Goal: Task Accomplishment & Management: Use online tool/utility

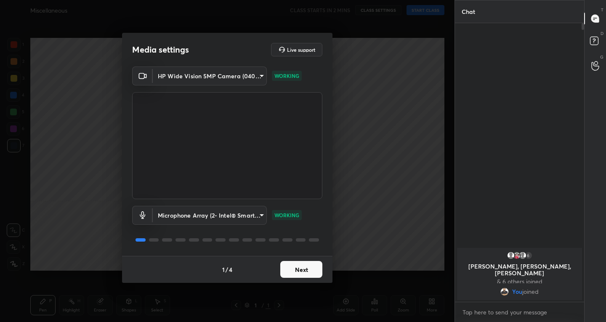
click at [314, 265] on button "Next" at bounding box center [301, 269] width 42 height 17
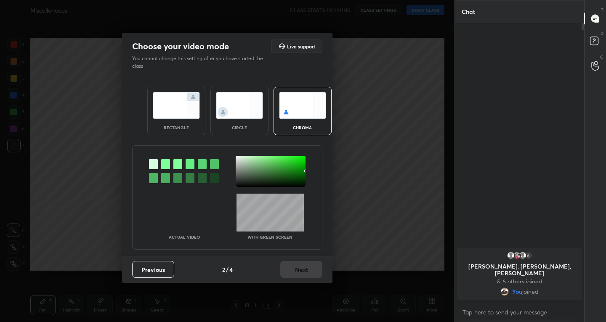
click at [166, 97] on img at bounding box center [176, 105] width 47 height 27
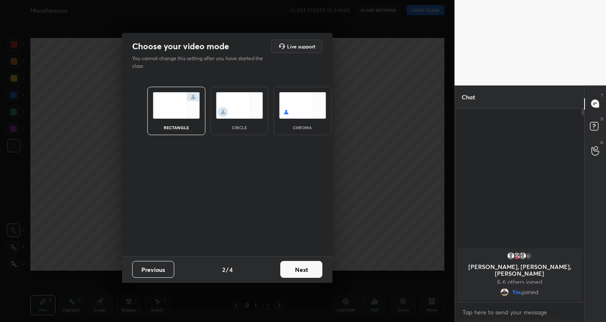
click at [296, 269] on button "Next" at bounding box center [301, 269] width 42 height 17
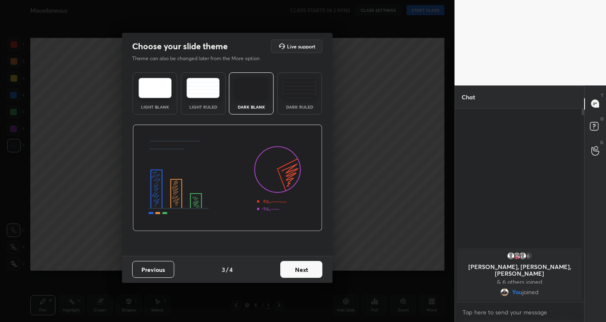
click at [311, 274] on button "Next" at bounding box center [301, 269] width 42 height 17
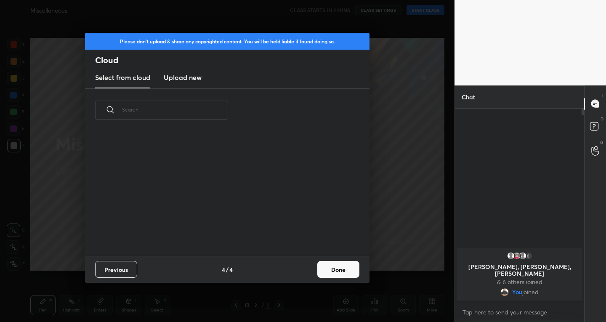
click at [177, 74] on h3 "Upload new" at bounding box center [183, 77] width 38 height 10
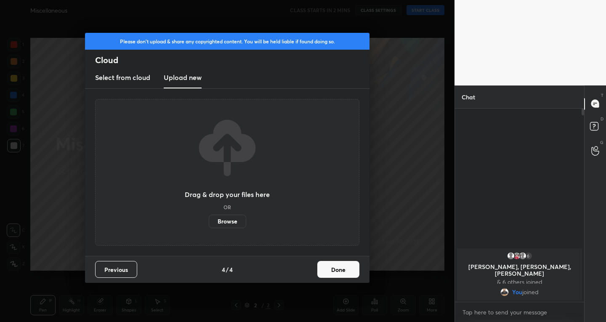
click at [218, 223] on label "Browse" at bounding box center [227, 221] width 37 height 13
click at [209, 223] on input "Browse" at bounding box center [209, 221] width 0 height 13
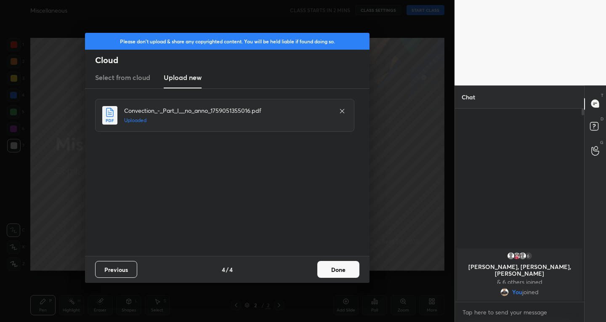
click at [337, 266] on button "Done" at bounding box center [338, 269] width 42 height 17
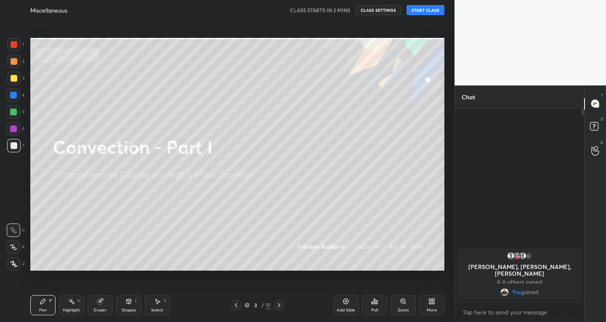
click at [346, 304] on icon at bounding box center [345, 301] width 5 height 5
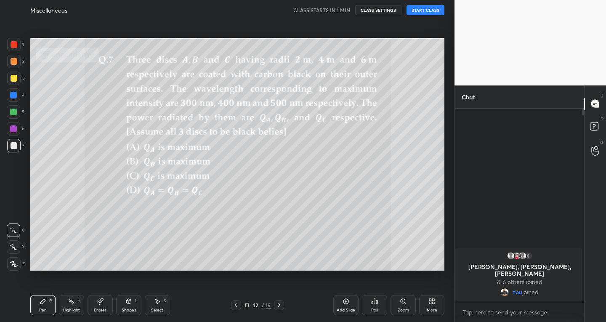
click at [420, 13] on button "START CLASS" at bounding box center [426, 10] width 38 height 10
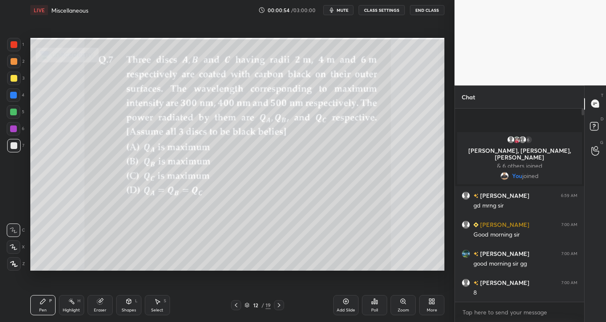
click at [278, 306] on icon at bounding box center [279, 305] width 7 height 7
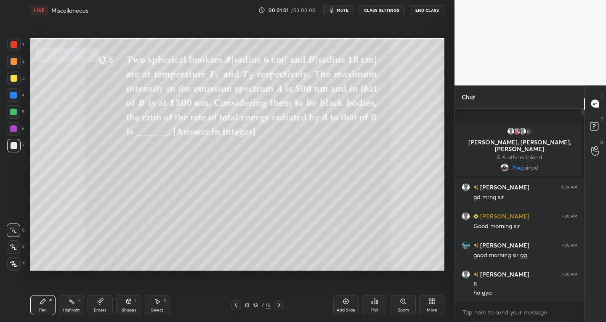
click at [279, 306] on icon at bounding box center [279, 305] width 7 height 7
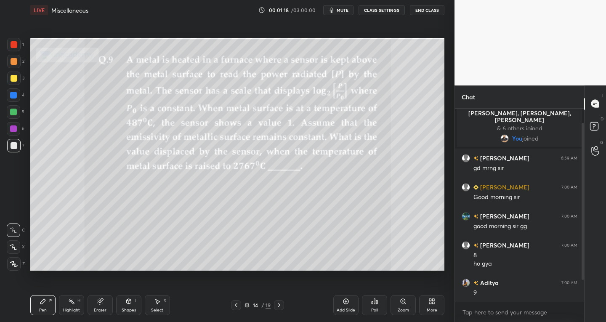
scroll to position [45, 0]
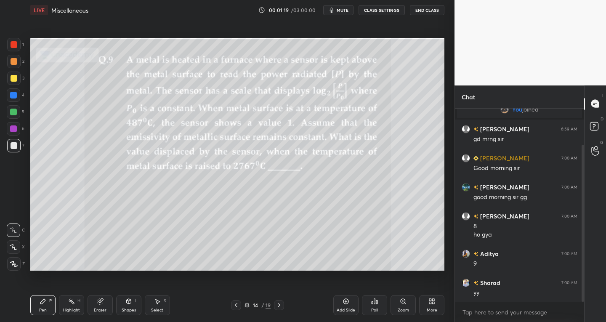
click at [279, 305] on icon at bounding box center [279, 305] width 7 height 7
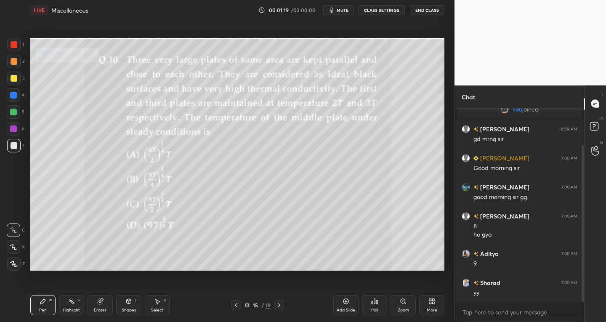
scroll to position [74, 0]
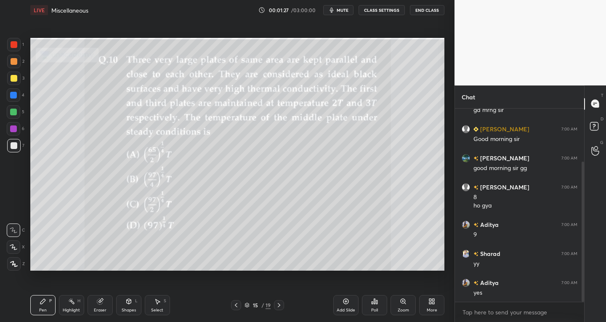
click at [13, 247] on icon at bounding box center [14, 247] width 8 height 6
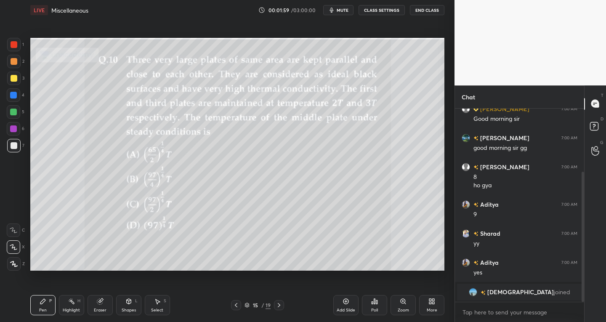
click at [126, 309] on div "Shapes" at bounding box center [129, 310] width 14 height 4
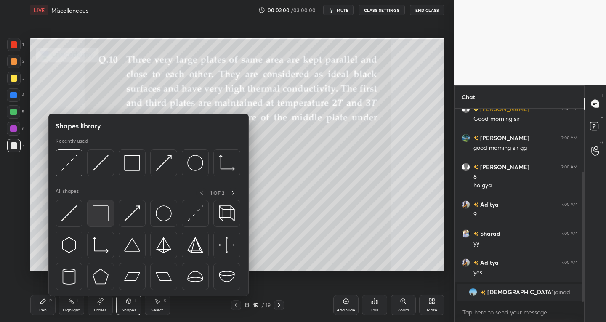
click at [99, 225] on div at bounding box center [100, 213] width 27 height 27
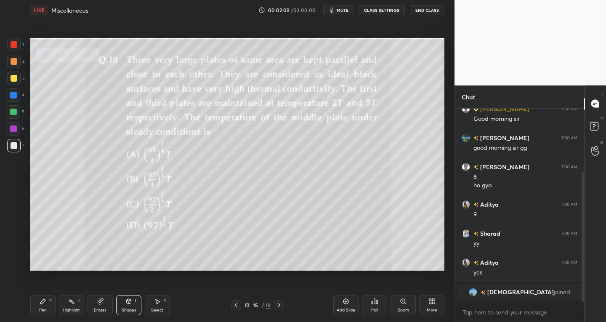
click at [165, 303] on div "S" at bounding box center [165, 301] width 3 height 4
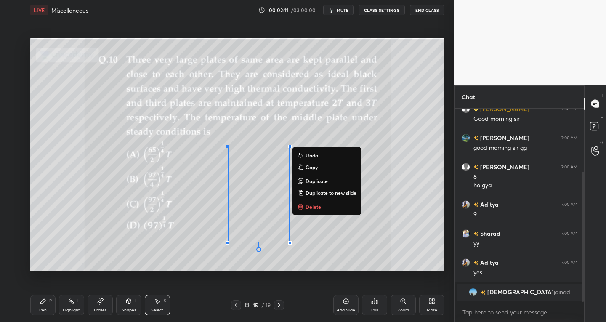
click at [342, 238] on div "0 ° Undo Copy Duplicate Duplicate to new slide Delete" at bounding box center [237, 154] width 414 height 233
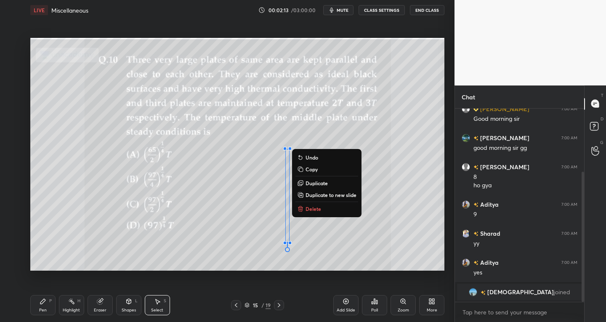
click at [314, 180] on p "Duplicate" at bounding box center [317, 183] width 22 height 7
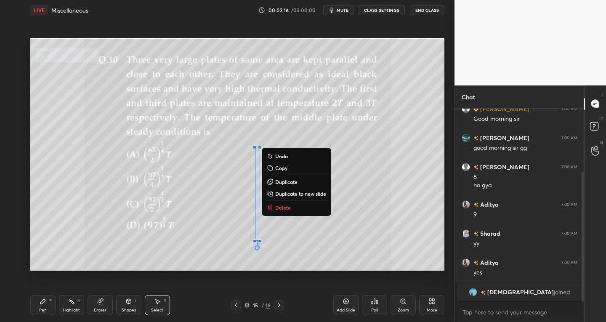
click at [40, 306] on div "Pen P" at bounding box center [42, 305] width 25 height 20
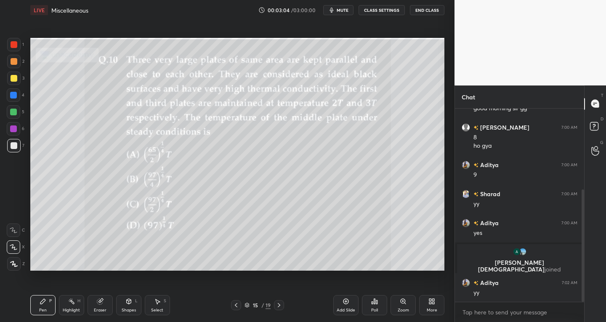
scroll to position [140, 0]
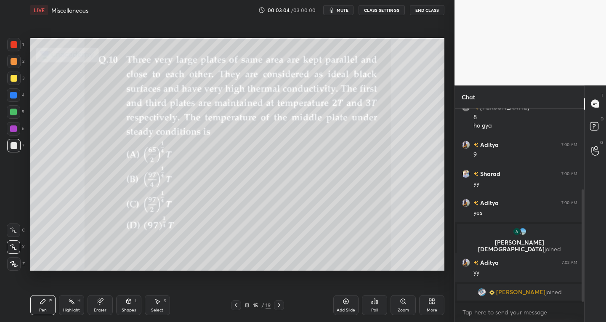
click at [101, 308] on div "Eraser" at bounding box center [100, 310] width 13 height 4
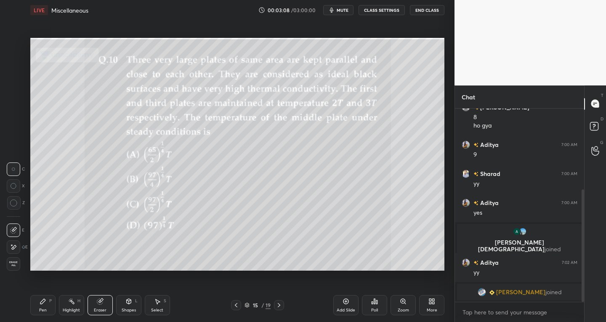
click at [49, 304] on div "Pen P" at bounding box center [42, 305] width 25 height 20
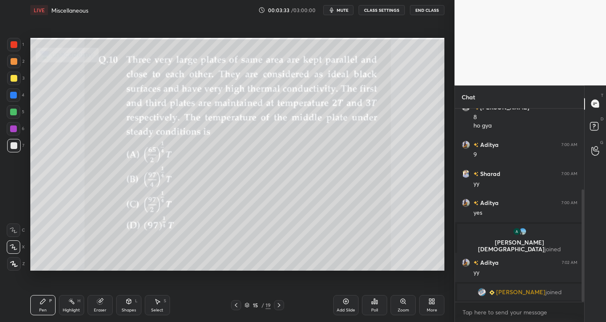
scroll to position [151, 0]
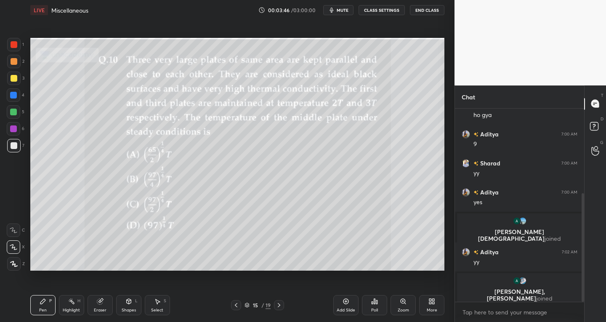
click at [18, 78] on div at bounding box center [13, 78] width 13 height 13
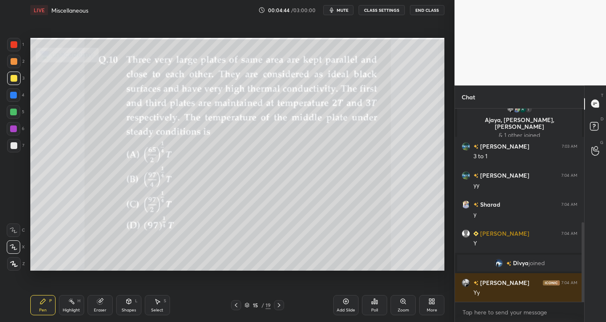
scroll to position [336, 0]
click at [103, 310] on div "Eraser" at bounding box center [100, 310] width 13 height 4
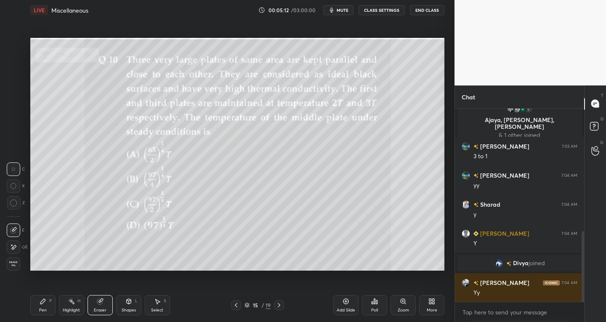
click at [338, 302] on div "Add Slide" at bounding box center [345, 305] width 25 height 20
click at [45, 306] on div "Pen P" at bounding box center [42, 305] width 25 height 20
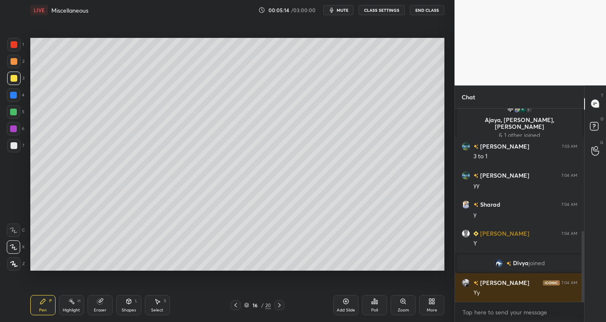
click at [13, 248] on icon at bounding box center [13, 247] width 7 height 5
click at [16, 149] on div at bounding box center [13, 145] width 13 height 13
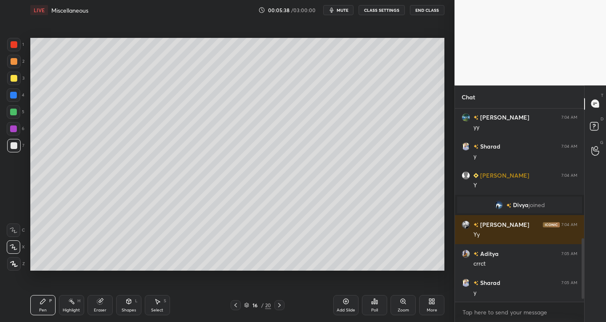
scroll to position [423, 0]
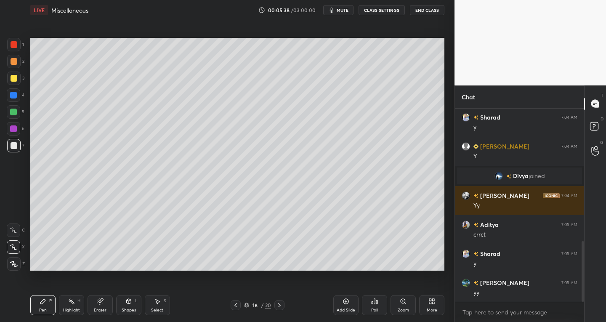
click at [158, 302] on icon at bounding box center [158, 301] width 5 height 5
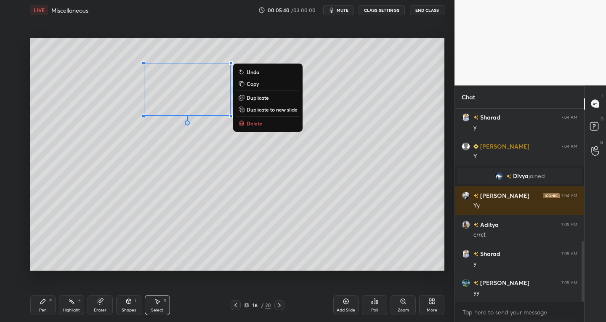
click at [253, 122] on p "Delete" at bounding box center [255, 123] width 16 height 7
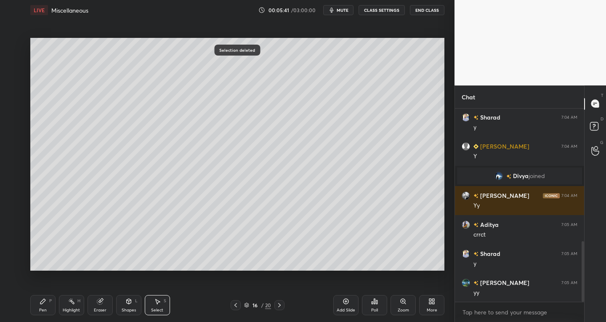
click at [44, 312] on div "Pen" at bounding box center [43, 310] width 8 height 4
click at [235, 305] on icon at bounding box center [235, 305] width 3 height 4
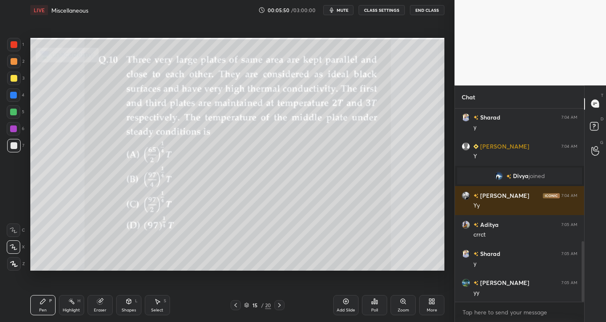
click at [103, 306] on div "Eraser" at bounding box center [100, 305] width 25 height 20
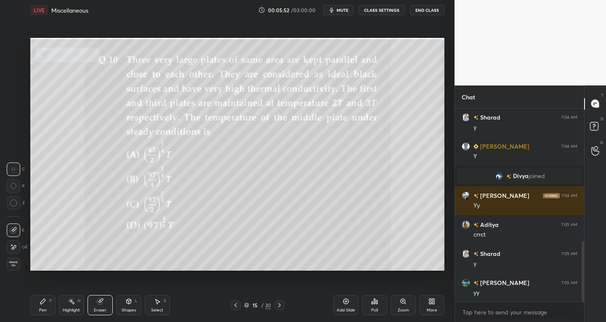
click at [42, 306] on div "Pen P" at bounding box center [42, 305] width 25 height 20
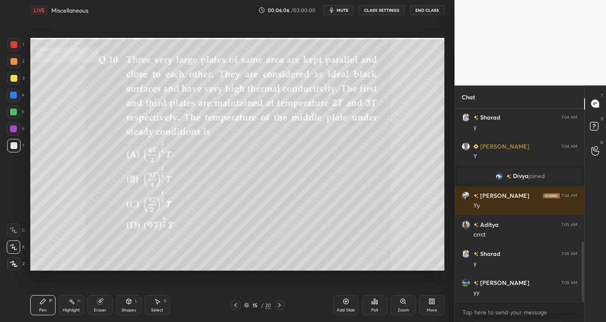
click at [106, 305] on div "Eraser" at bounding box center [100, 305] width 25 height 20
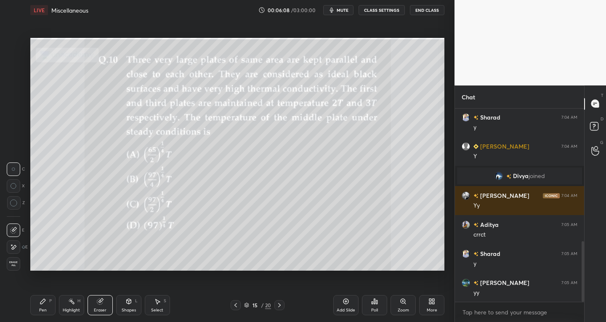
click at [46, 303] on icon at bounding box center [43, 301] width 7 height 7
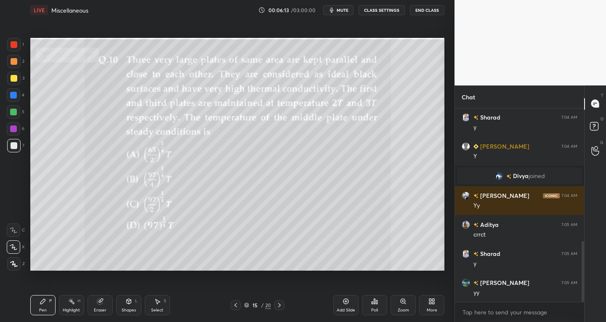
click at [160, 303] on icon at bounding box center [157, 301] width 7 height 7
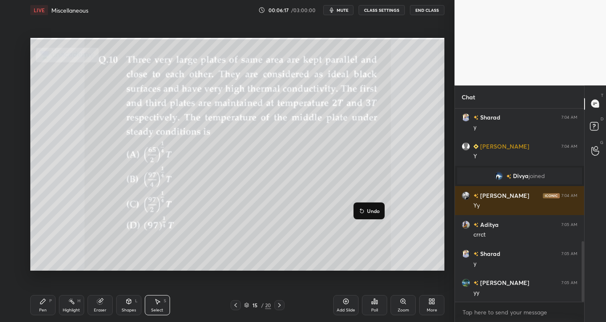
click at [42, 308] on div "Pen" at bounding box center [43, 310] width 8 height 4
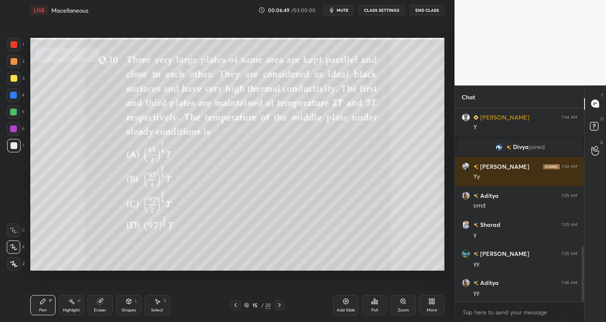
scroll to position [481, 0]
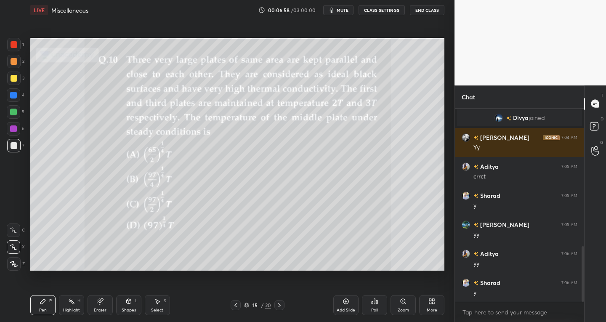
click at [344, 301] on icon at bounding box center [346, 301] width 7 height 7
click at [238, 306] on icon at bounding box center [236, 305] width 7 height 7
click at [279, 306] on icon at bounding box center [279, 305] width 3 height 4
click at [236, 302] on icon at bounding box center [236, 305] width 7 height 7
click at [278, 303] on icon at bounding box center [279, 305] width 7 height 7
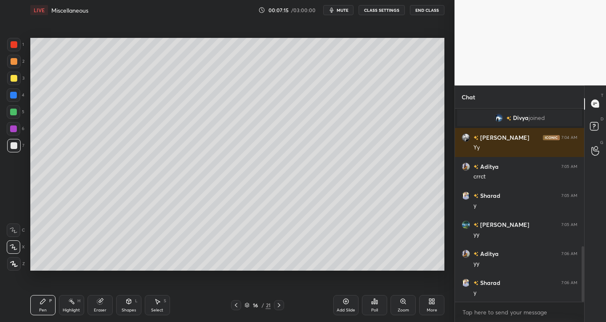
click at [234, 308] on icon at bounding box center [236, 305] width 7 height 7
click at [278, 306] on icon at bounding box center [279, 305] width 7 height 7
click at [232, 305] on div at bounding box center [236, 305] width 10 height 10
click at [277, 307] on icon at bounding box center [279, 305] width 7 height 7
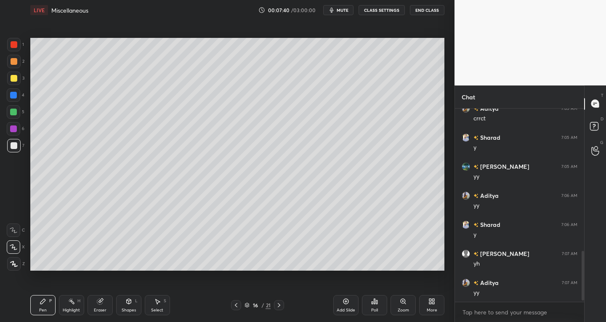
scroll to position [568, 0]
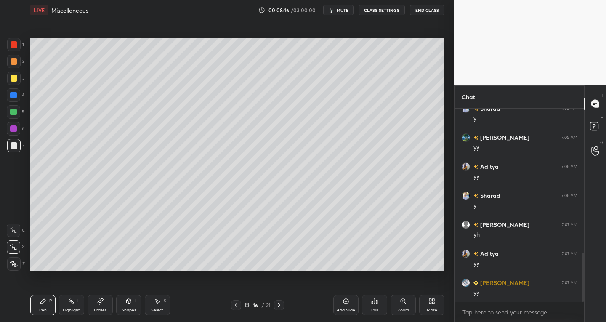
click at [237, 306] on icon at bounding box center [236, 305] width 7 height 7
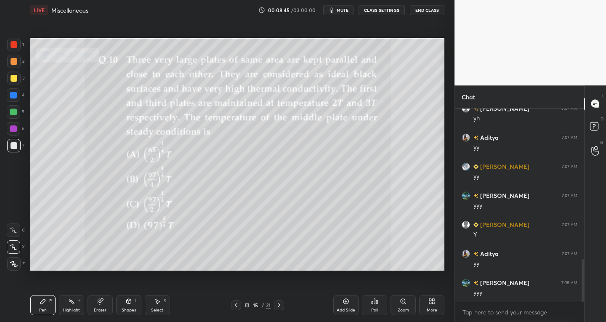
click at [279, 306] on icon at bounding box center [279, 305] width 3 height 4
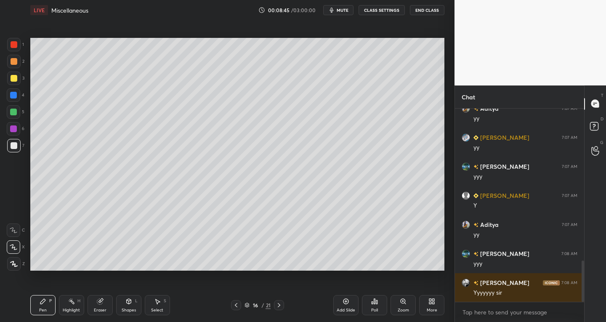
click at [278, 306] on icon at bounding box center [279, 305] width 7 height 7
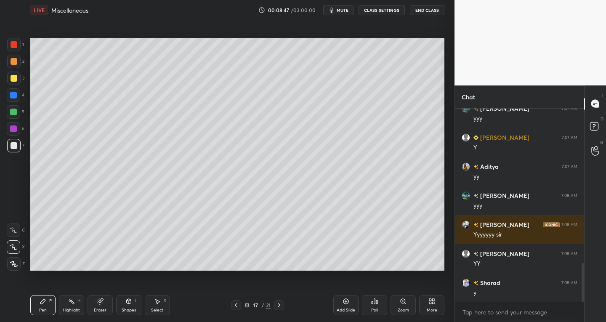
click at [280, 305] on icon at bounding box center [279, 305] width 3 height 4
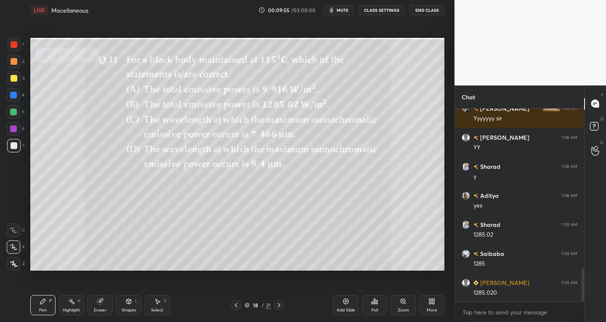
scroll to position [917, 0]
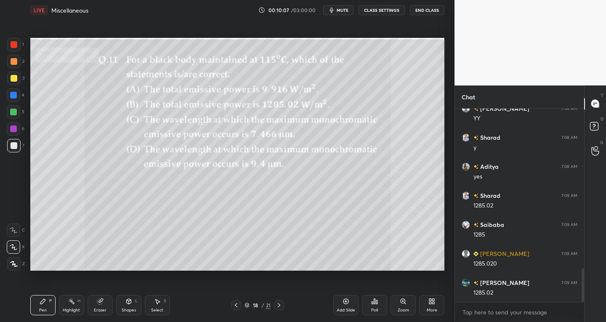
click at [109, 305] on div "Eraser" at bounding box center [100, 305] width 25 height 20
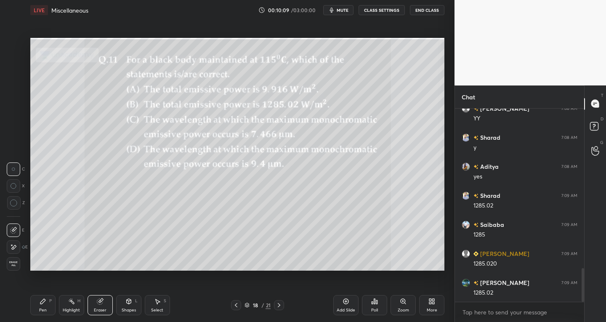
click at [45, 308] on div "Pen" at bounding box center [43, 310] width 8 height 4
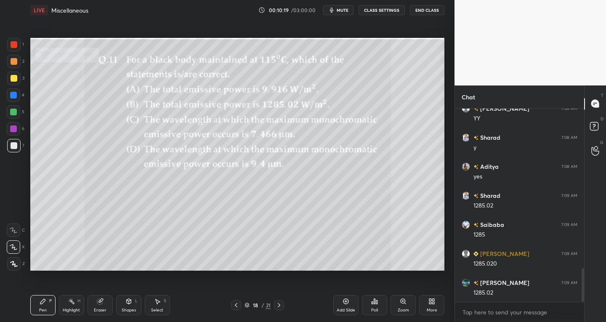
click at [105, 307] on div "Eraser" at bounding box center [100, 305] width 25 height 20
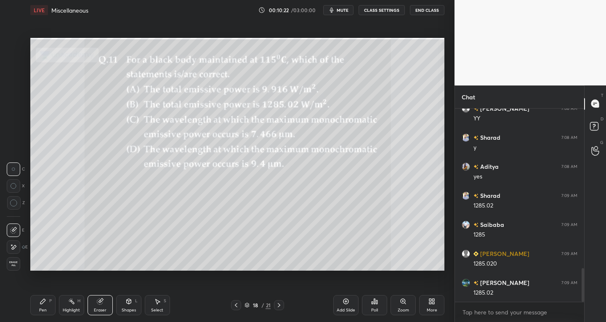
click at [43, 308] on div "Pen" at bounding box center [43, 310] width 8 height 4
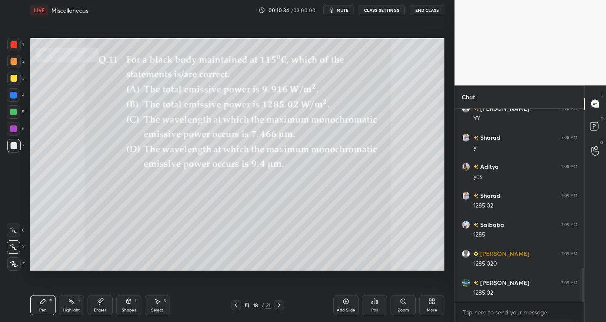
scroll to position [946, 0]
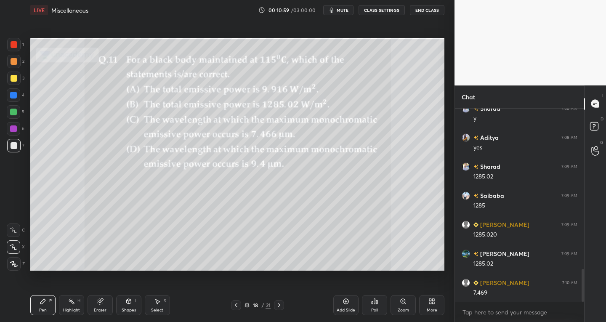
click at [159, 310] on div "Select" at bounding box center [157, 310] width 12 height 4
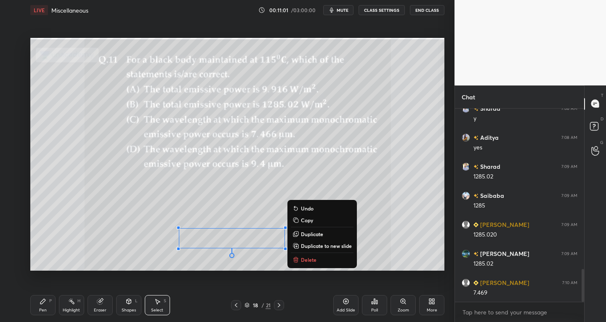
click at [35, 311] on div "Pen P" at bounding box center [42, 305] width 25 height 20
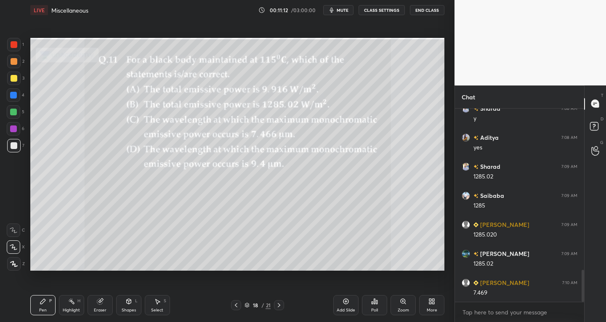
scroll to position [975, 0]
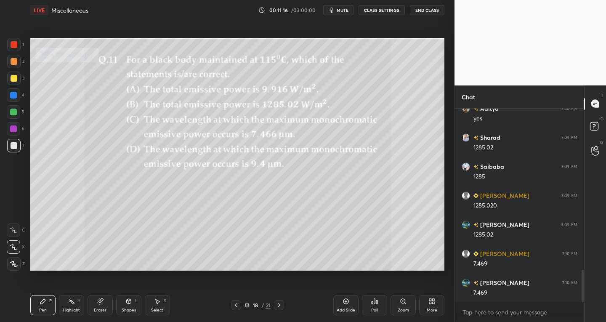
click at [103, 312] on div "Eraser" at bounding box center [100, 310] width 13 height 4
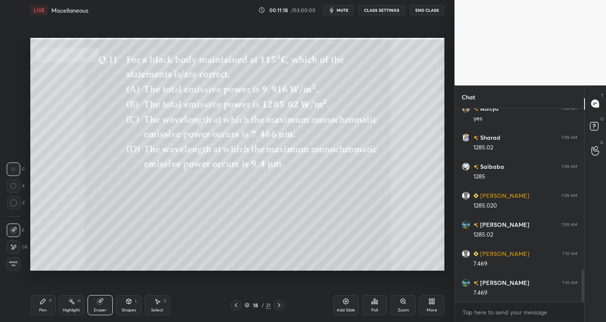
click at [45, 306] on div "Pen P" at bounding box center [42, 305] width 25 height 20
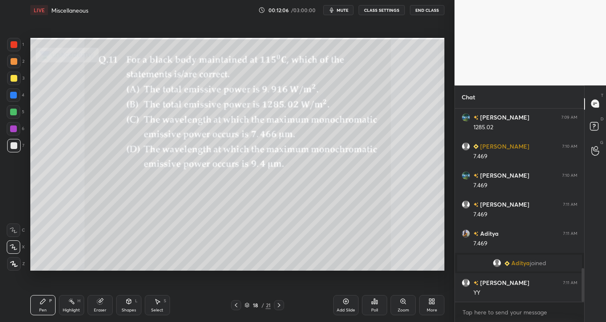
scroll to position [912, 0]
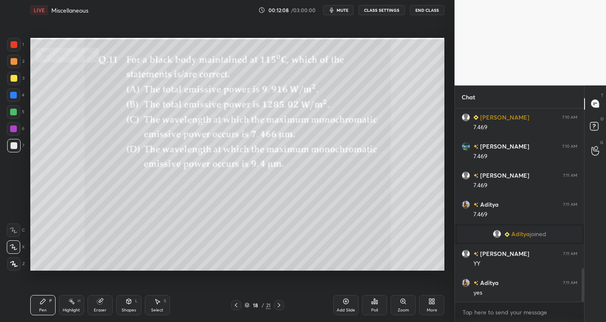
click at [278, 306] on icon at bounding box center [279, 305] width 7 height 7
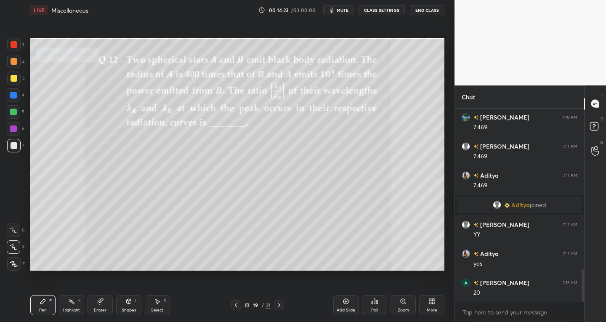
scroll to position [950, 0]
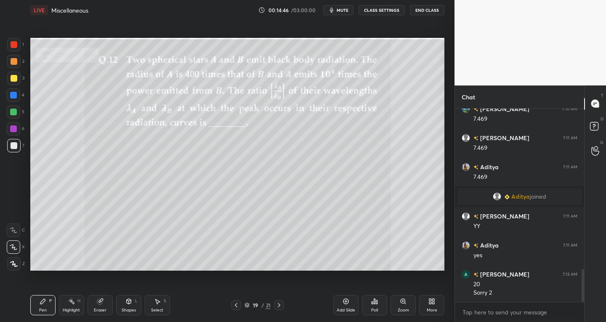
click at [162, 307] on div "Select S" at bounding box center [157, 305] width 25 height 20
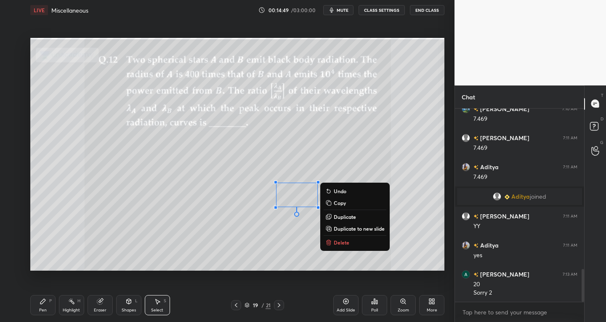
click at [43, 309] on div "Pen" at bounding box center [43, 310] width 8 height 4
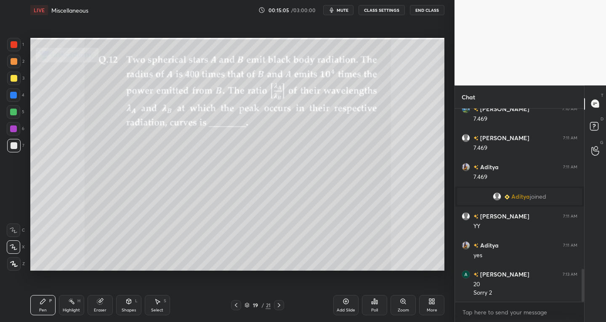
click at [166, 303] on div "S" at bounding box center [165, 301] width 3 height 4
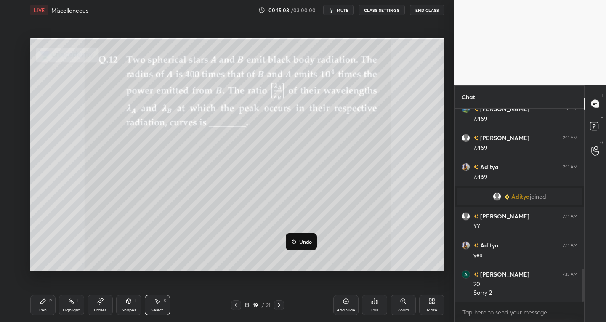
click at [362, 249] on div "0 ° Undo Copy Duplicate Duplicate to new slide Delete" at bounding box center [237, 154] width 414 height 233
click at [100, 257] on div "0 ° Undo Copy Duplicate Duplicate to new slide Delete" at bounding box center [237, 154] width 414 height 233
click at [39, 305] on div "Pen P" at bounding box center [42, 305] width 25 height 20
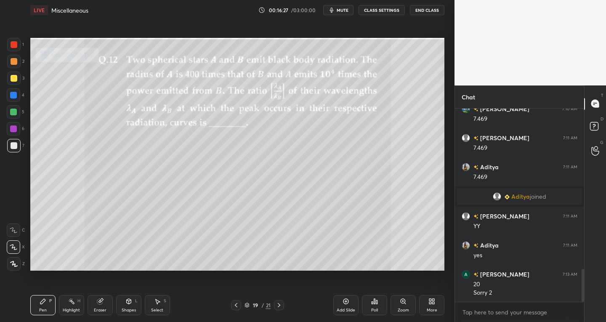
click at [163, 306] on div "Select S" at bounding box center [157, 305] width 25 height 20
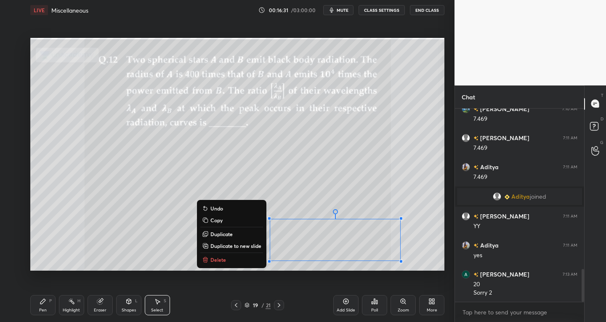
click at [239, 243] on p "Duplicate to new slide" at bounding box center [235, 245] width 51 height 7
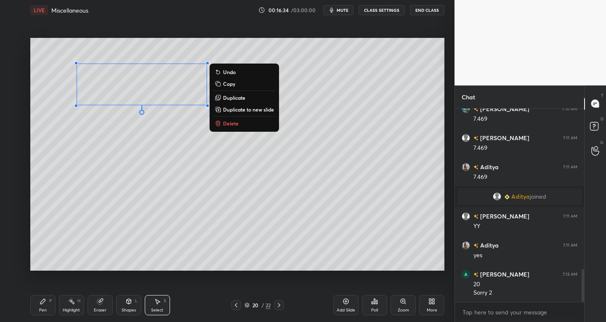
click at [41, 303] on icon at bounding box center [42, 301] width 5 height 5
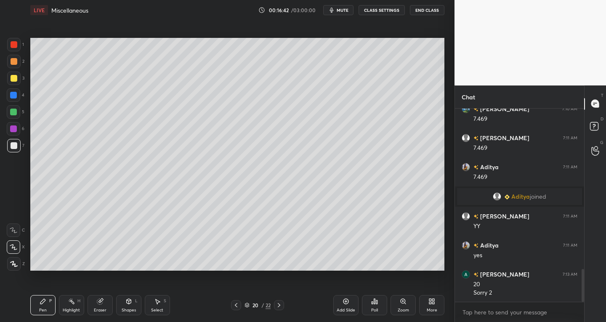
click at [234, 301] on div at bounding box center [236, 305] width 10 height 10
click at [276, 304] on icon at bounding box center [279, 305] width 7 height 7
click at [236, 306] on icon at bounding box center [236, 305] width 7 height 7
click at [277, 307] on icon at bounding box center [279, 305] width 7 height 7
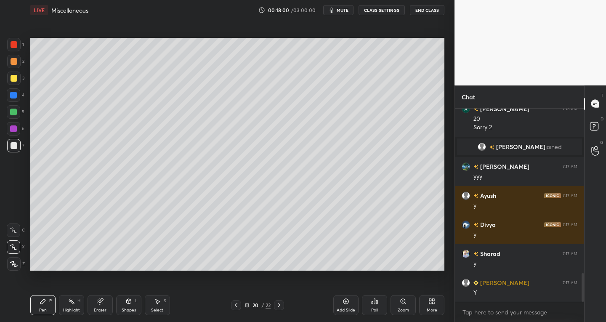
scroll to position [1112, 0]
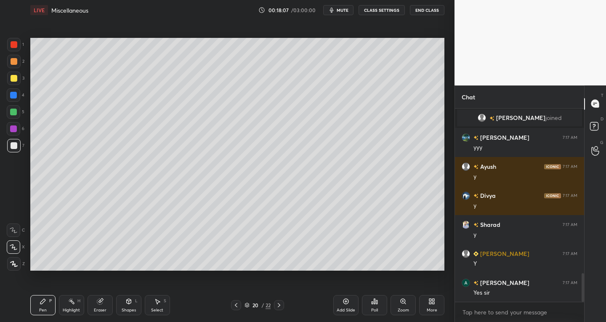
click at [279, 305] on icon at bounding box center [279, 305] width 7 height 7
click at [125, 308] on div "Shapes" at bounding box center [129, 310] width 14 height 4
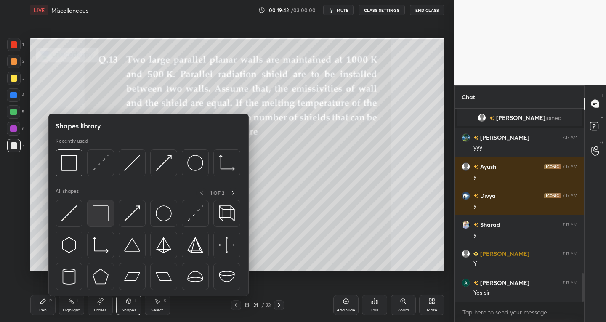
click at [102, 220] on img at bounding box center [101, 213] width 16 height 16
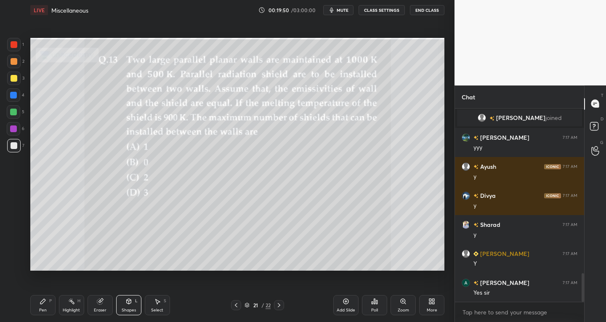
click at [49, 310] on div "Pen P" at bounding box center [42, 305] width 25 height 20
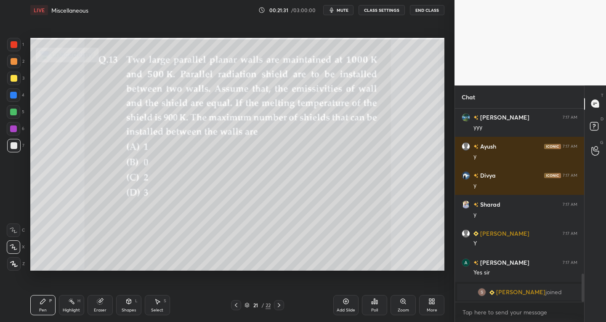
click at [129, 310] on div "Shapes" at bounding box center [129, 310] width 14 height 4
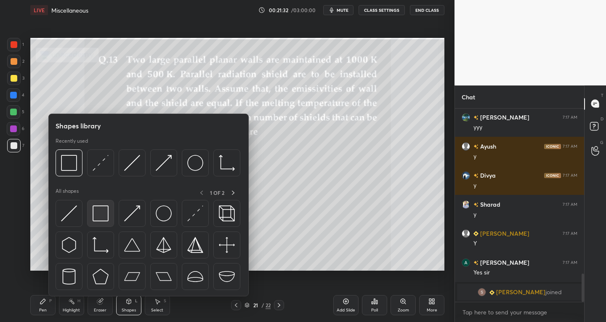
click at [103, 221] on img at bounding box center [101, 213] width 16 height 16
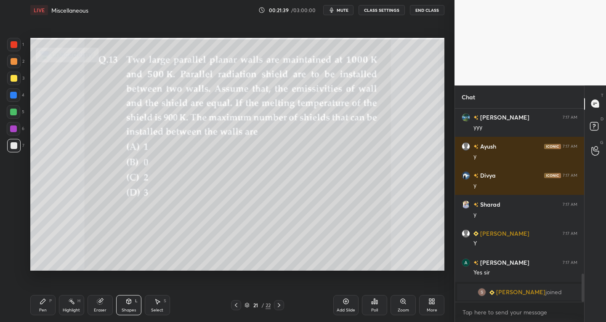
click at [48, 306] on div "Pen P" at bounding box center [42, 305] width 25 height 20
click at [14, 76] on div at bounding box center [14, 78] width 7 height 7
click at [128, 306] on div "Shapes L" at bounding box center [128, 305] width 25 height 20
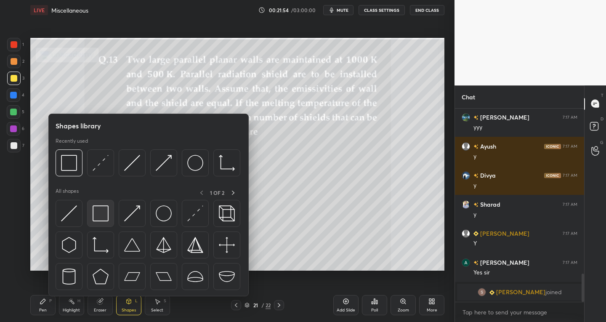
click at [99, 218] on img at bounding box center [101, 213] width 16 height 16
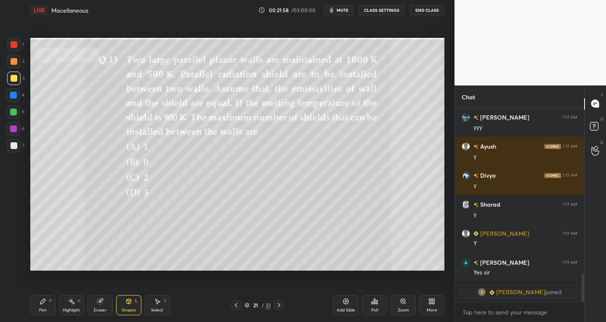
click at [45, 306] on div "Pen P" at bounding box center [42, 305] width 25 height 20
click at [19, 141] on div at bounding box center [13, 145] width 13 height 13
click at [13, 75] on div at bounding box center [14, 78] width 7 height 7
click at [15, 149] on div at bounding box center [14, 145] width 7 height 7
click at [156, 307] on div "Select S" at bounding box center [157, 305] width 25 height 20
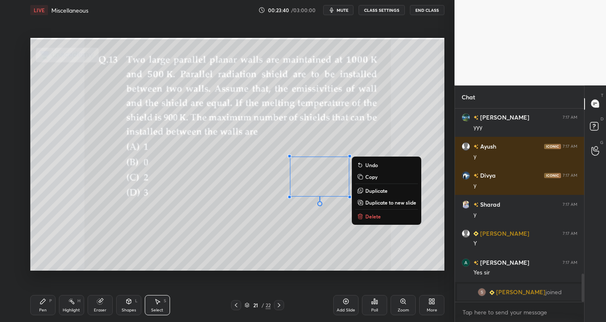
click at [47, 311] on div "Pen P" at bounding box center [42, 305] width 25 height 20
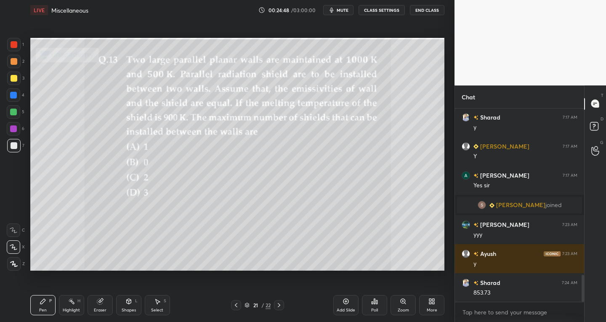
scroll to position [1193, 0]
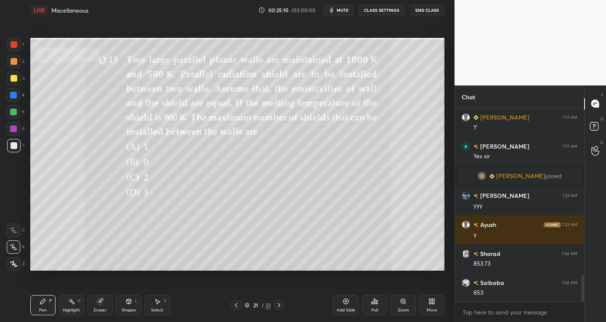
click at [344, 305] on div "Add Slide" at bounding box center [345, 305] width 25 height 20
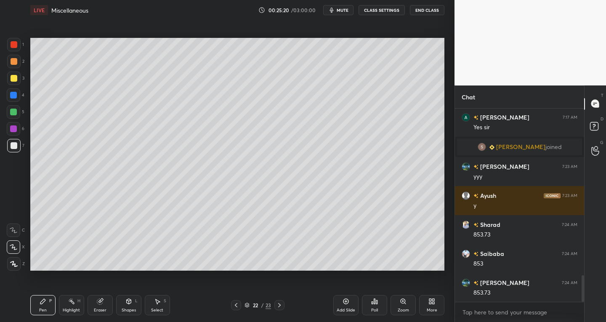
click at [238, 306] on icon at bounding box center [236, 305] width 7 height 7
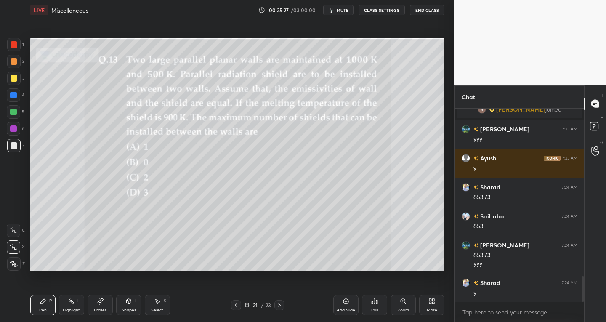
scroll to position [1288, 0]
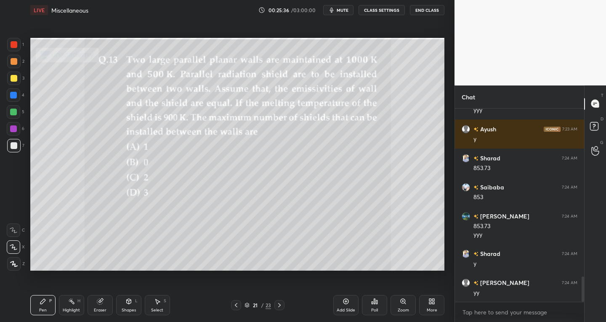
click at [277, 304] on icon at bounding box center [279, 305] width 7 height 7
click at [105, 310] on div "Eraser" at bounding box center [100, 310] width 13 height 4
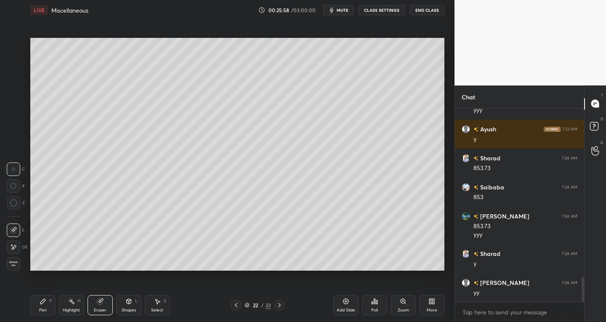
click at [49, 310] on div "Pen P" at bounding box center [42, 305] width 25 height 20
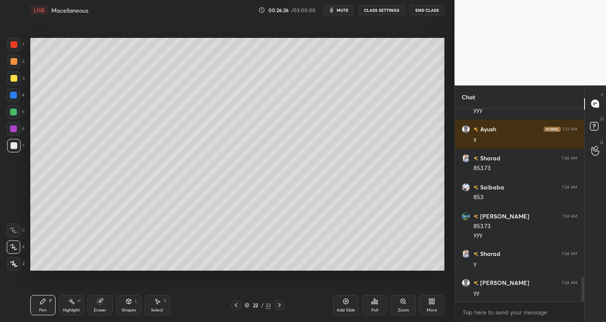
click at [130, 307] on div "Shapes L" at bounding box center [128, 305] width 25 height 20
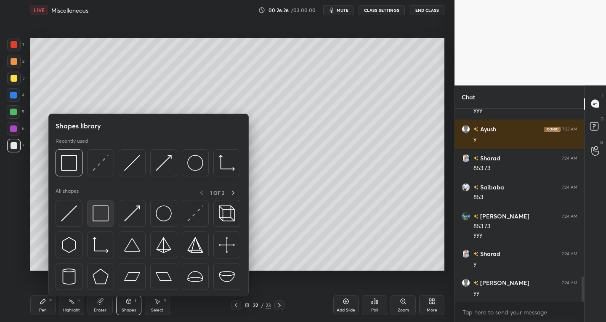
click at [98, 215] on img at bounding box center [101, 213] width 16 height 16
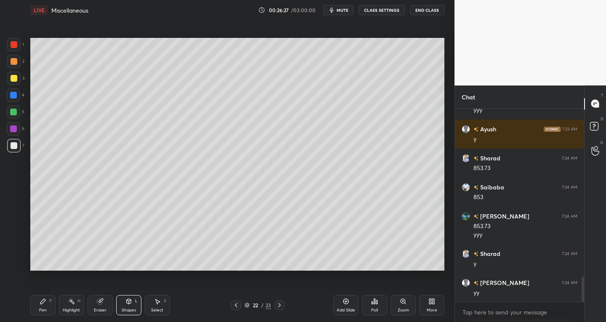
click at [13, 81] on div at bounding box center [14, 78] width 7 height 7
click at [8, 147] on div at bounding box center [13, 145] width 13 height 13
click at [51, 306] on div "Pen P" at bounding box center [42, 305] width 25 height 20
click at [238, 301] on div at bounding box center [236, 305] width 10 height 10
click at [278, 308] on icon at bounding box center [279, 305] width 7 height 7
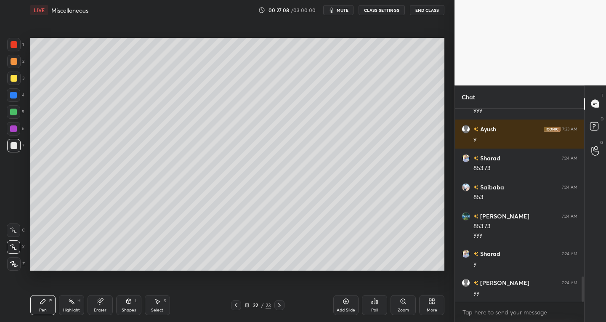
click at [100, 309] on div "Eraser" at bounding box center [100, 310] width 13 height 4
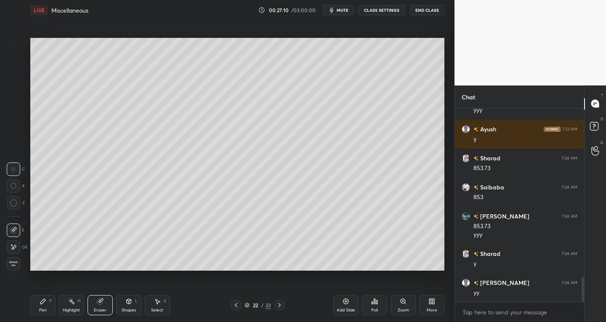
click at [234, 306] on icon at bounding box center [236, 305] width 7 height 7
click at [45, 303] on icon at bounding box center [43, 301] width 7 height 7
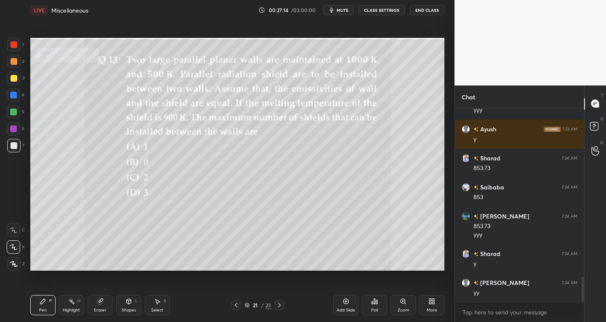
click at [280, 305] on icon at bounding box center [279, 305] width 7 height 7
click at [129, 308] on div "Shapes" at bounding box center [129, 310] width 14 height 4
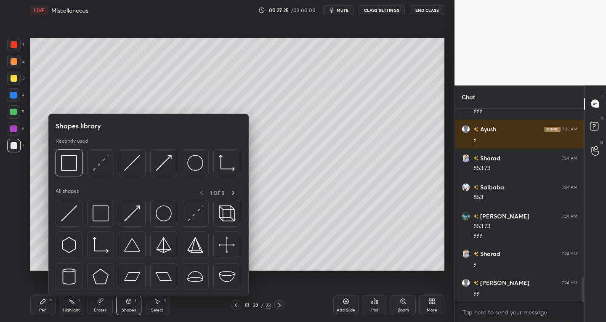
click at [162, 306] on div "Select S" at bounding box center [157, 305] width 25 height 20
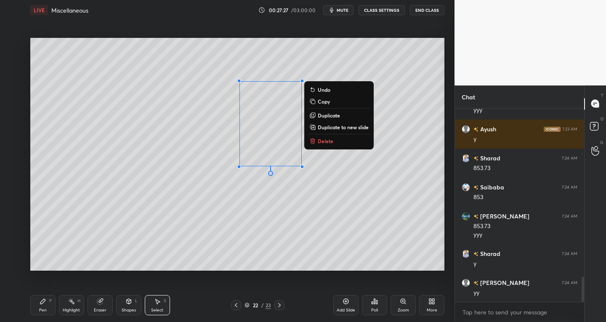
click at [324, 113] on p "Duplicate" at bounding box center [329, 115] width 22 height 7
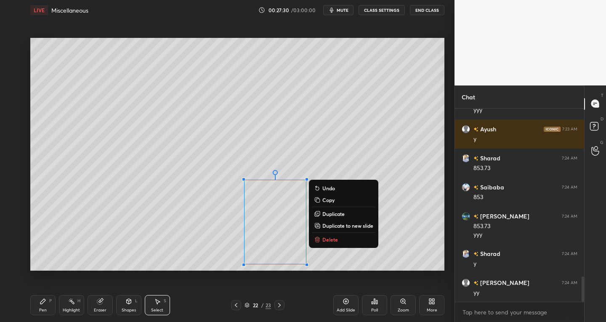
click at [124, 308] on div "Shapes" at bounding box center [129, 310] width 14 height 4
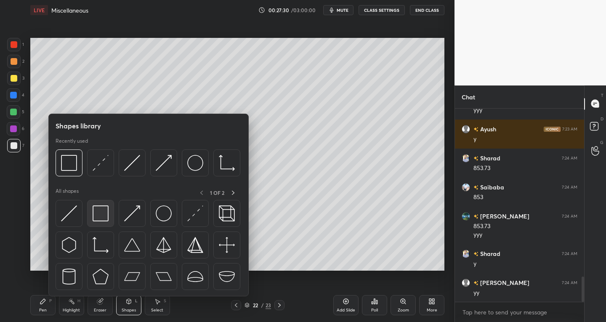
click at [96, 219] on img at bounding box center [101, 213] width 16 height 16
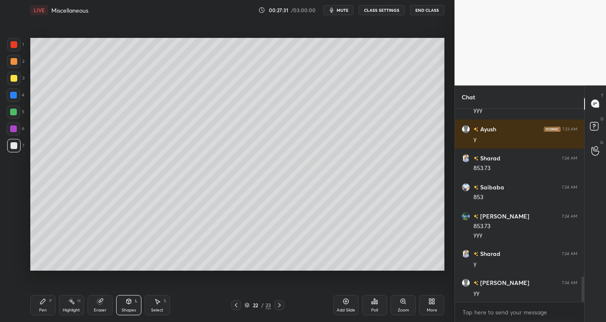
click at [13, 81] on div at bounding box center [14, 78] width 7 height 7
click at [90, 309] on div "Eraser" at bounding box center [100, 305] width 25 height 20
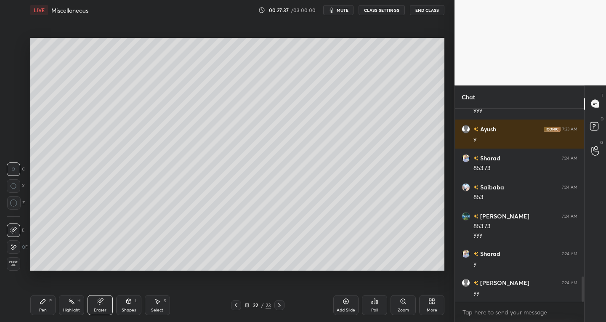
click at [37, 313] on div "Pen P" at bounding box center [42, 305] width 25 height 20
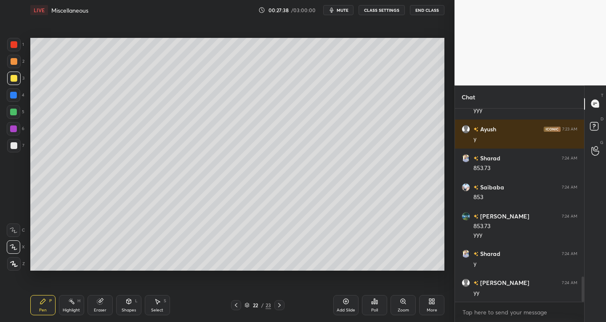
click at [16, 149] on div at bounding box center [14, 145] width 7 height 7
click at [9, 78] on div at bounding box center [13, 78] width 13 height 13
click at [127, 312] on div "Shapes" at bounding box center [129, 310] width 14 height 4
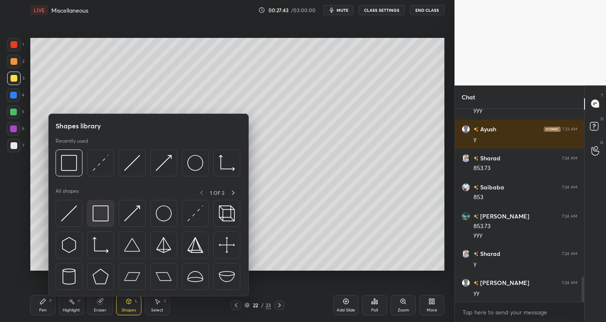
click at [104, 220] on img at bounding box center [101, 213] width 16 height 16
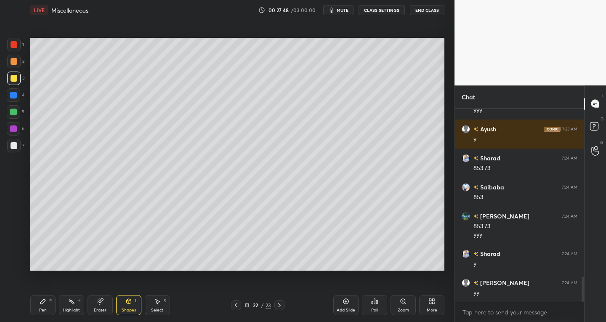
click at [46, 305] on div "Pen P" at bounding box center [42, 305] width 25 height 20
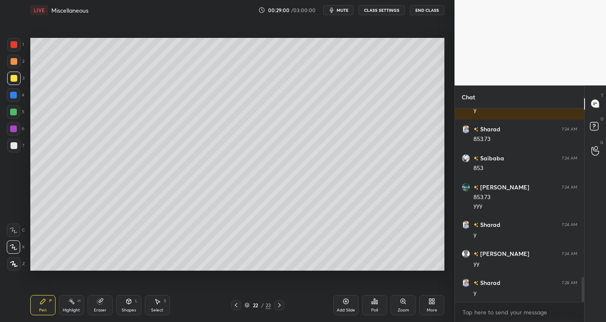
click at [162, 304] on div "Select S" at bounding box center [157, 305] width 25 height 20
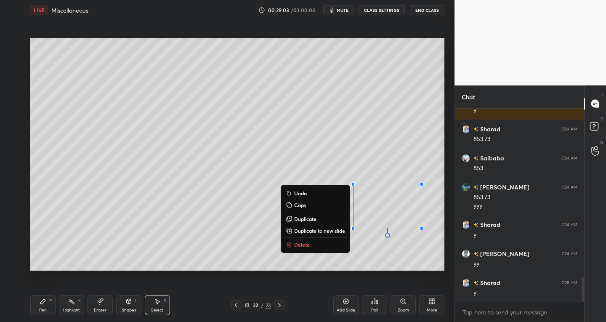
click at [305, 215] on p "Duplicate" at bounding box center [305, 218] width 22 height 7
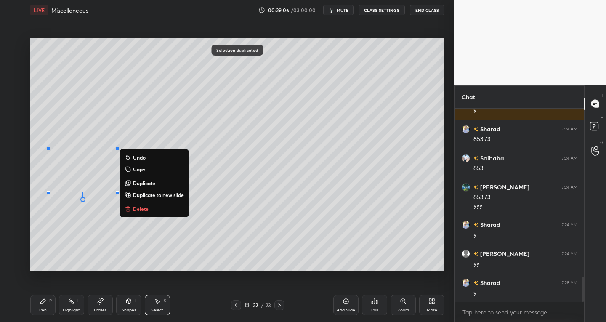
click at [88, 258] on div "0 ° Undo Copy Duplicate Duplicate to new slide Delete" at bounding box center [237, 154] width 414 height 233
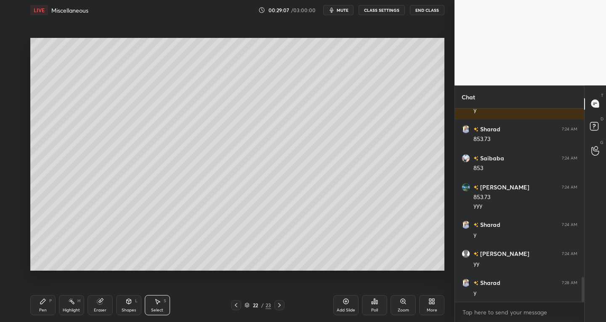
click at [43, 303] on icon at bounding box center [43, 301] width 7 height 7
click at [160, 303] on icon at bounding box center [157, 301] width 7 height 7
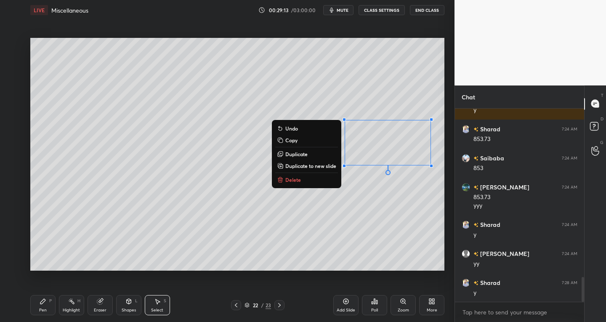
click at [293, 151] on p "Duplicate" at bounding box center [296, 154] width 22 height 7
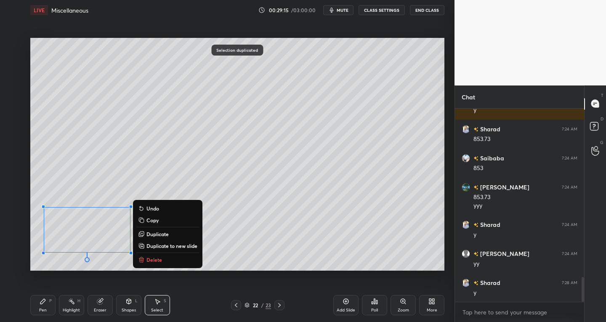
click at [46, 304] on icon at bounding box center [43, 301] width 7 height 7
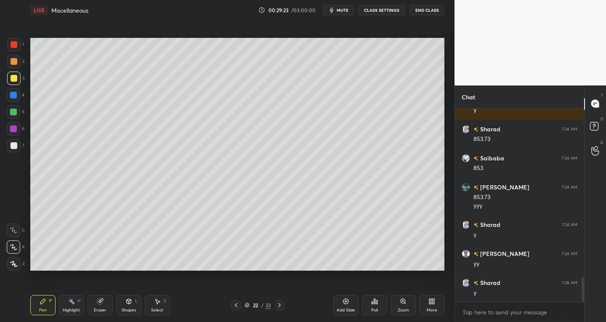
click at [13, 147] on div at bounding box center [14, 145] width 7 height 7
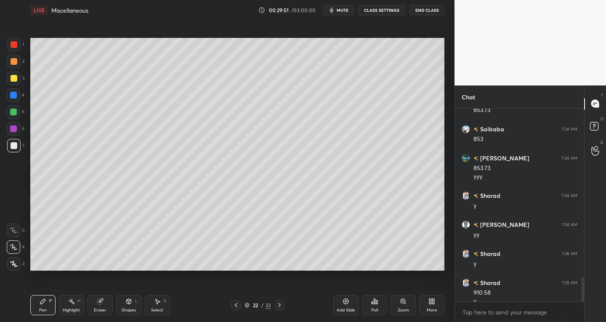
scroll to position [1355, 0]
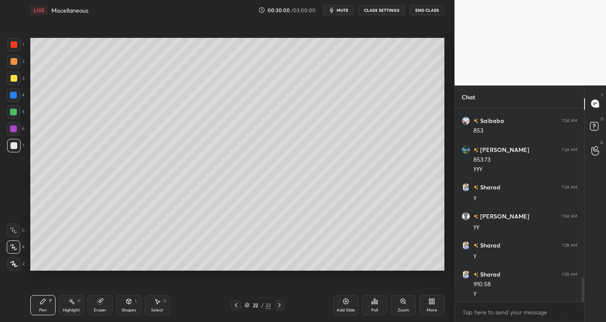
click at [237, 306] on icon at bounding box center [236, 305] width 3 height 4
click at [279, 306] on icon at bounding box center [279, 305] width 7 height 7
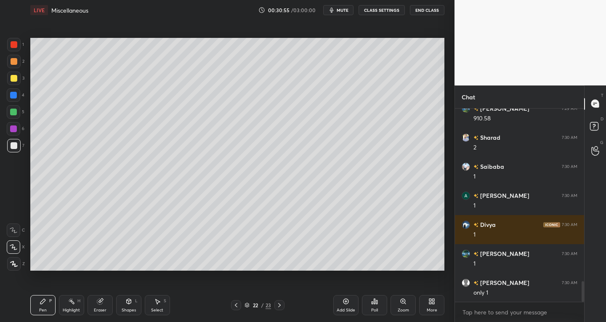
scroll to position [1616, 0]
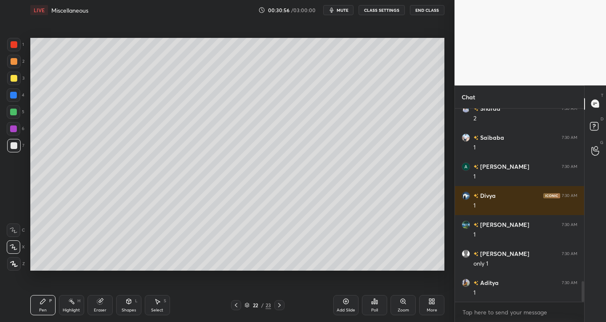
click at [236, 304] on icon at bounding box center [236, 305] width 3 height 4
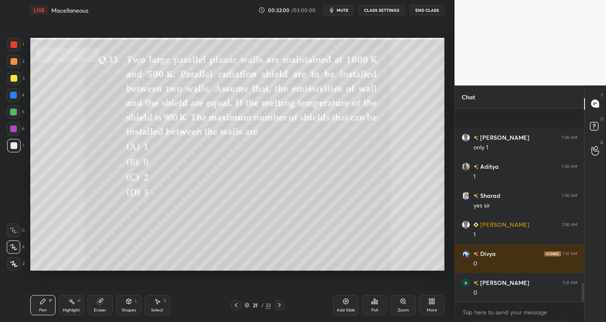
scroll to position [1790, 0]
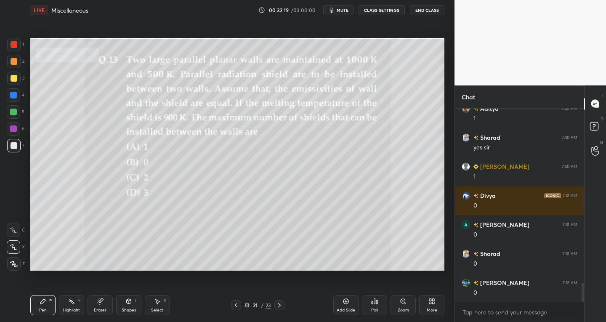
click at [280, 305] on icon at bounding box center [279, 305] width 3 height 4
click at [279, 306] on icon at bounding box center [279, 305] width 3 height 4
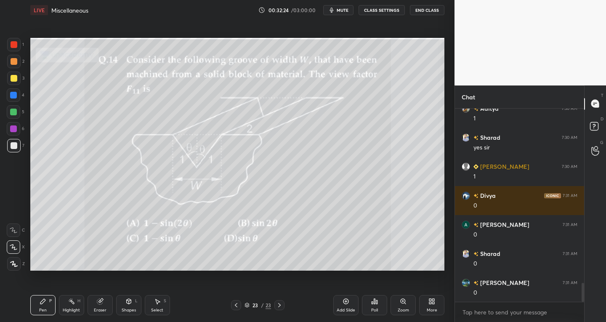
click at [129, 306] on div "Shapes L" at bounding box center [128, 305] width 25 height 20
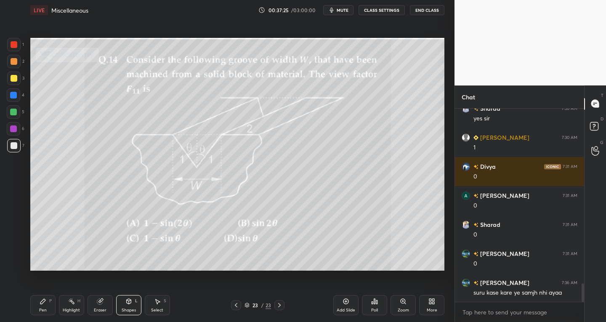
click at [334, 308] on div "Add Slide" at bounding box center [345, 305] width 25 height 20
click at [127, 311] on div "Shapes" at bounding box center [129, 310] width 14 height 4
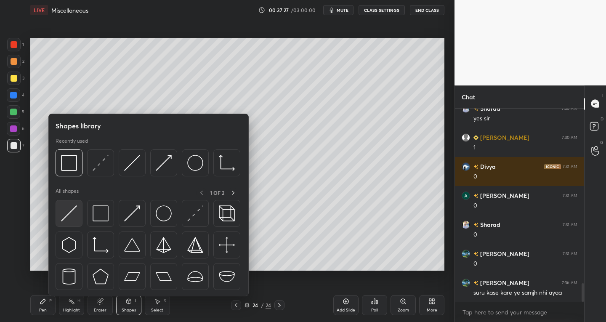
click at [66, 215] on img at bounding box center [69, 213] width 16 height 16
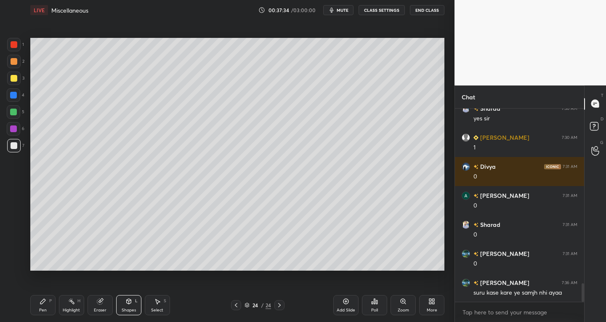
click at [235, 304] on icon at bounding box center [236, 305] width 7 height 7
click at [279, 306] on icon at bounding box center [279, 305] width 3 height 4
click at [234, 303] on icon at bounding box center [236, 305] width 7 height 7
click at [279, 305] on icon at bounding box center [279, 305] width 7 height 7
click at [228, 307] on div "24 / 24" at bounding box center [258, 305] width 152 height 10
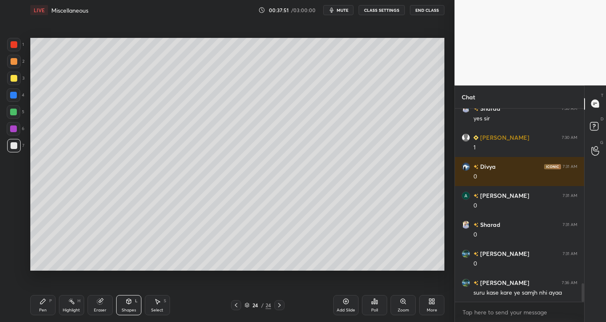
click at [238, 304] on icon at bounding box center [236, 305] width 7 height 7
click at [281, 306] on icon at bounding box center [279, 305] width 7 height 7
click at [157, 303] on icon at bounding box center [158, 301] width 5 height 5
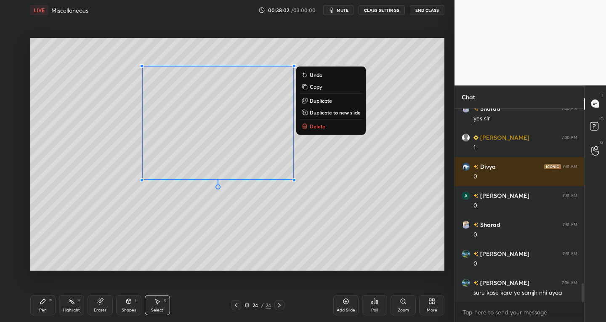
click at [311, 125] on p "Delete" at bounding box center [318, 126] width 16 height 7
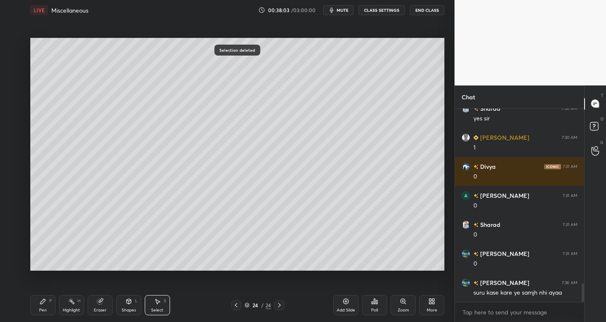
click at [238, 303] on icon at bounding box center [236, 305] width 7 height 7
click at [42, 313] on div "Pen P" at bounding box center [42, 305] width 25 height 20
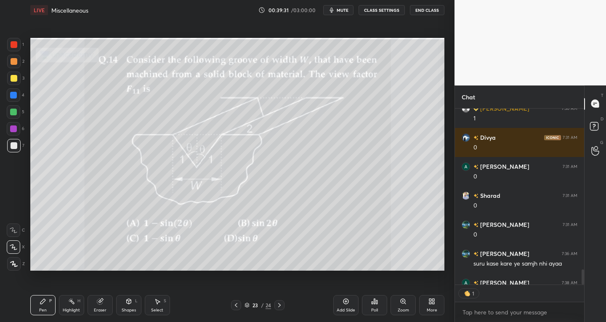
scroll to position [1895, 0]
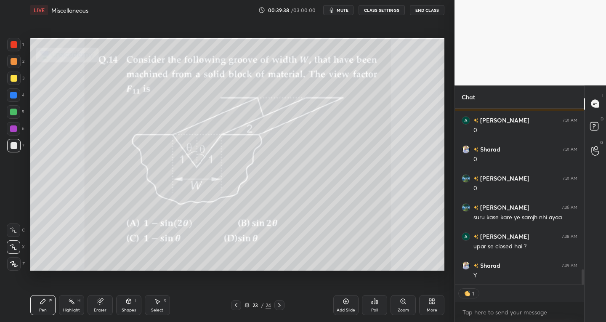
type textarea "x"
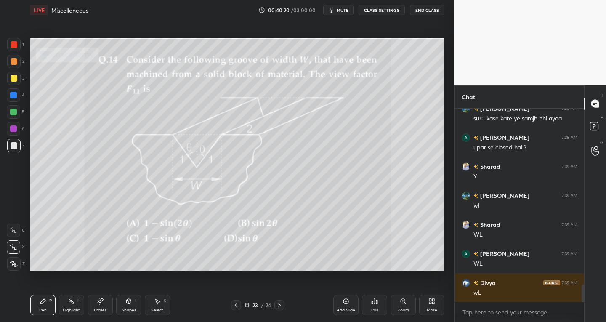
scroll to position [2023, 0]
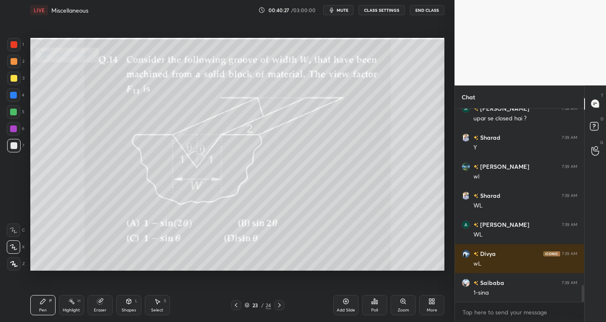
click at [15, 81] on div at bounding box center [14, 78] width 7 height 7
click at [11, 48] on div at bounding box center [13, 44] width 13 height 13
click at [13, 81] on div at bounding box center [14, 78] width 7 height 7
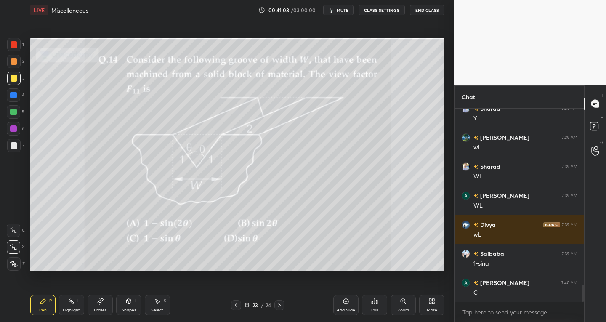
scroll to position [2081, 0]
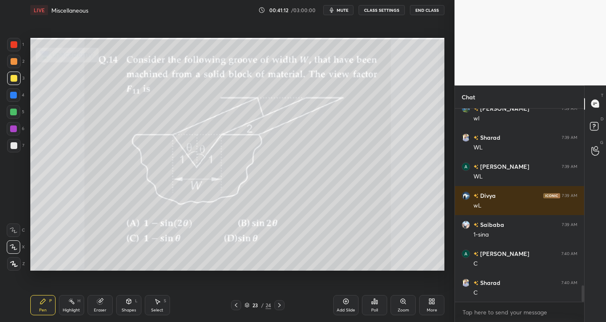
click at [279, 306] on icon at bounding box center [279, 305] width 3 height 4
click at [225, 303] on div "24 / 24" at bounding box center [258, 305] width 152 height 10
click at [240, 304] on div at bounding box center [236, 305] width 10 height 10
click at [14, 148] on div at bounding box center [14, 145] width 7 height 7
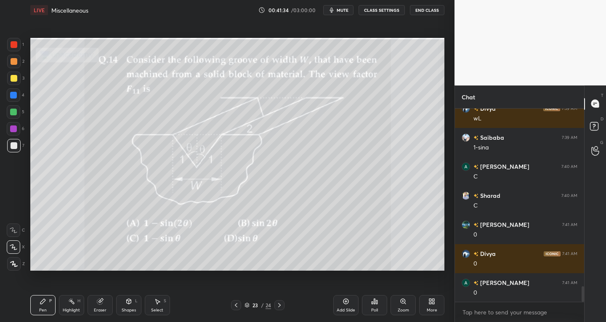
scroll to position [2197, 0]
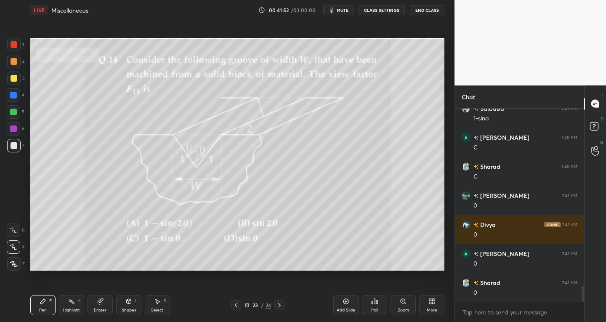
click at [107, 308] on div "Eraser" at bounding box center [100, 305] width 25 height 20
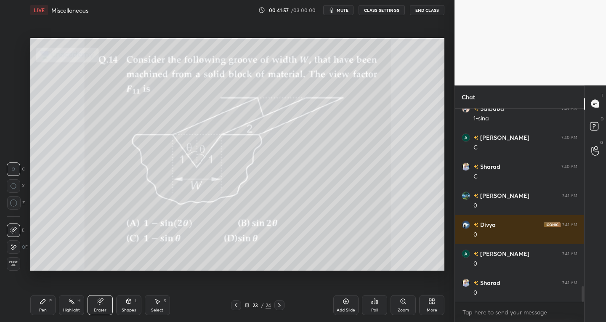
click at [59, 308] on div "Highlight H" at bounding box center [71, 305] width 25 height 20
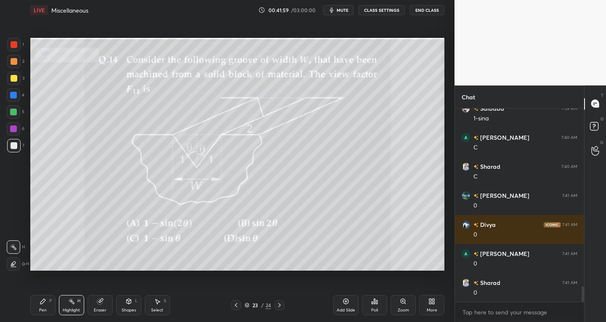
click at [48, 311] on div "Pen P" at bounding box center [42, 305] width 25 height 20
click at [101, 310] on div "Eraser" at bounding box center [100, 310] width 13 height 4
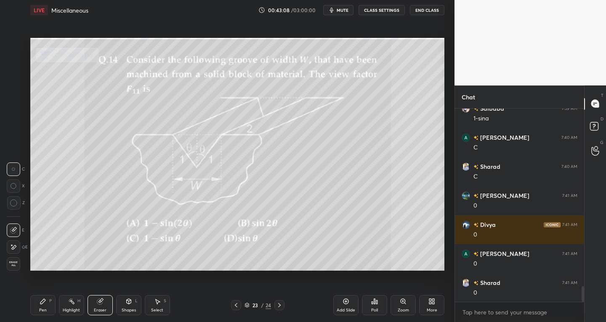
click at [44, 305] on div "Pen P" at bounding box center [42, 305] width 25 height 20
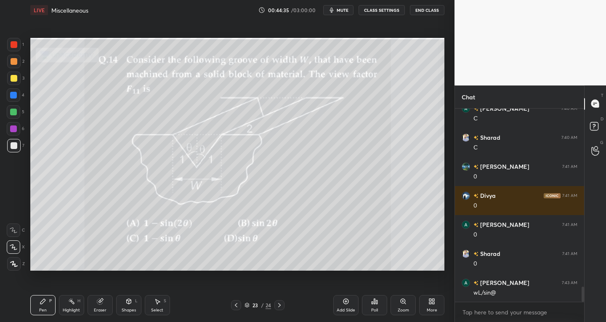
scroll to position [2255, 0]
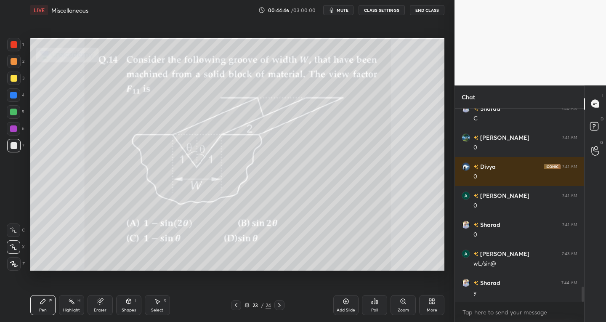
click at [11, 78] on div at bounding box center [14, 78] width 7 height 7
click at [15, 144] on div at bounding box center [14, 145] width 7 height 7
click at [13, 43] on div at bounding box center [14, 44] width 7 height 7
click at [14, 145] on div at bounding box center [14, 145] width 7 height 7
click at [17, 263] on icon at bounding box center [14, 264] width 8 height 6
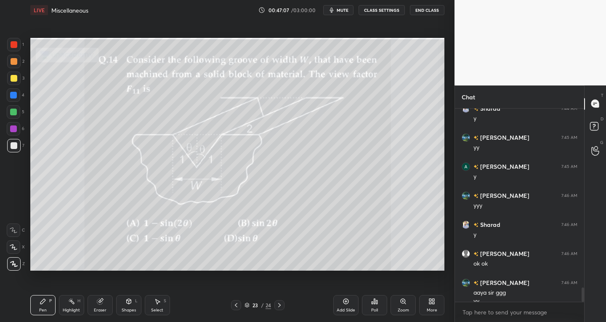
scroll to position [2438, 0]
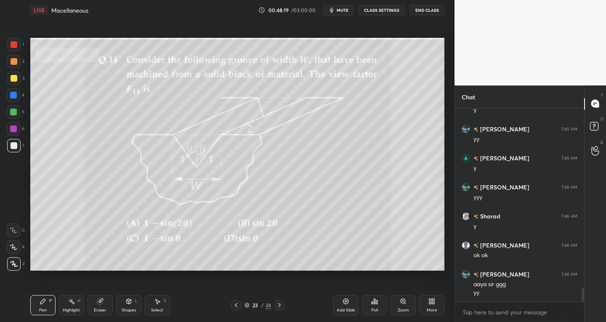
click at [428, 306] on div "More" at bounding box center [431, 305] width 25 height 20
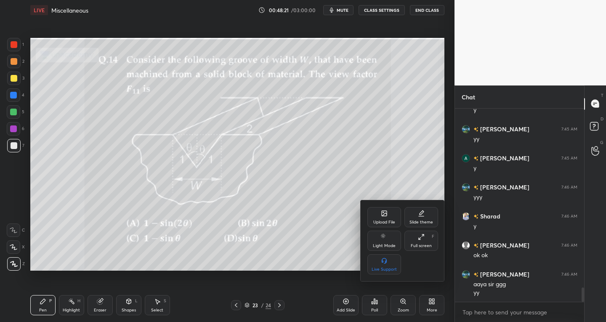
click at [385, 216] on icon at bounding box center [384, 213] width 7 height 7
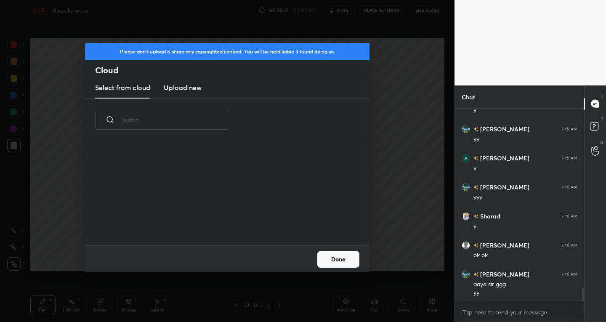
scroll to position [104, 270]
click at [181, 85] on h3 "Upload new" at bounding box center [183, 87] width 38 height 10
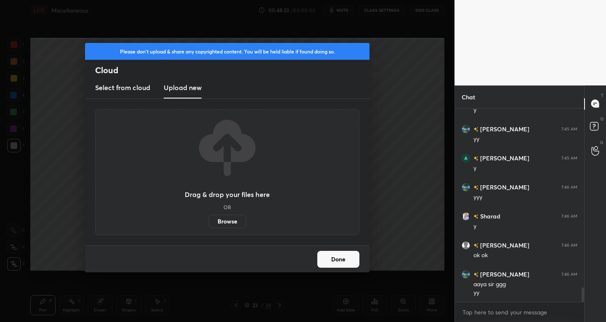
click at [225, 222] on label "Browse" at bounding box center [227, 221] width 37 height 13
click at [209, 222] on input "Browse" at bounding box center [209, 221] width 0 height 13
click at [403, 242] on div "Please don't upload & share any copyrighted content. You will be held liable if…" at bounding box center [227, 161] width 455 height 322
click at [323, 260] on button "Done" at bounding box center [338, 259] width 42 height 17
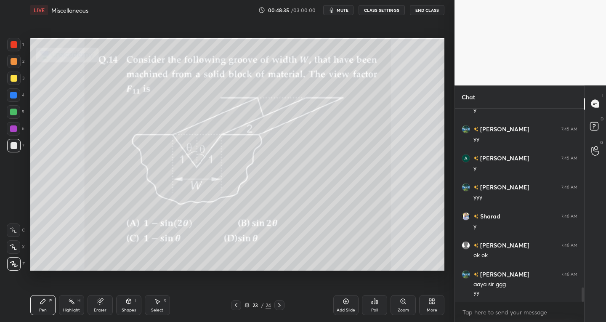
click at [423, 306] on div "More" at bounding box center [431, 305] width 25 height 20
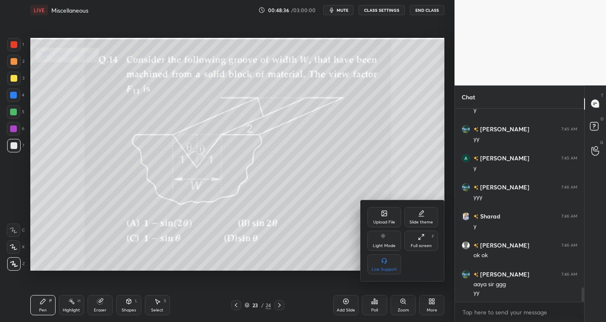
click at [417, 223] on div "Slide theme" at bounding box center [422, 222] width 24 height 4
click at [387, 238] on rect at bounding box center [384, 236] width 6 height 3
click at [370, 212] on icon at bounding box center [367, 212] width 7 height 7
click at [430, 305] on div at bounding box center [303, 161] width 606 height 322
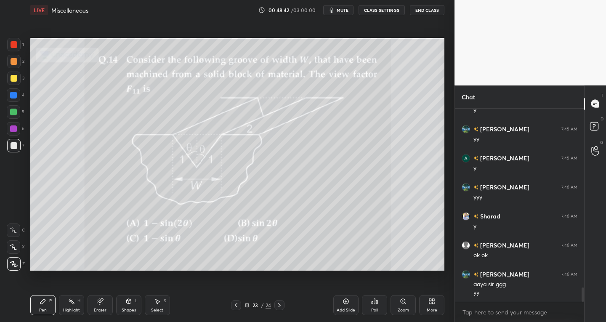
click at [425, 308] on div "More" at bounding box center [431, 305] width 25 height 20
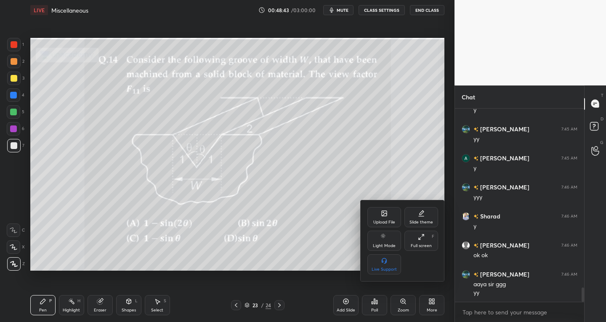
click at [382, 220] on div "Upload File" at bounding box center [384, 222] width 22 height 4
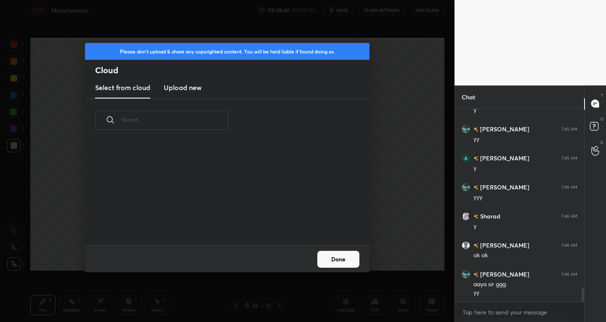
click at [181, 85] on h3 "Upload new" at bounding box center [183, 87] width 38 height 10
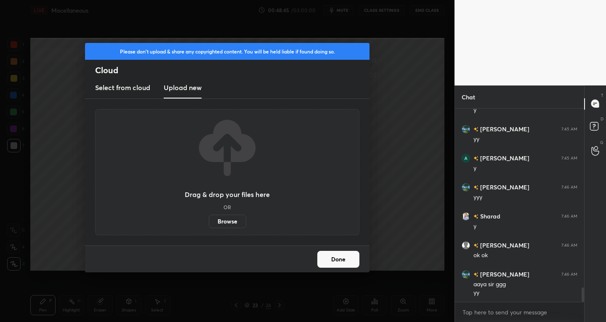
click at [220, 220] on label "Browse" at bounding box center [227, 221] width 37 height 13
click at [209, 220] on input "Browse" at bounding box center [209, 221] width 0 height 13
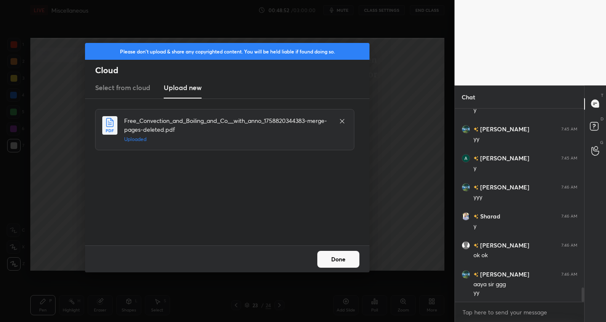
click at [339, 259] on button "Done" at bounding box center [338, 259] width 42 height 17
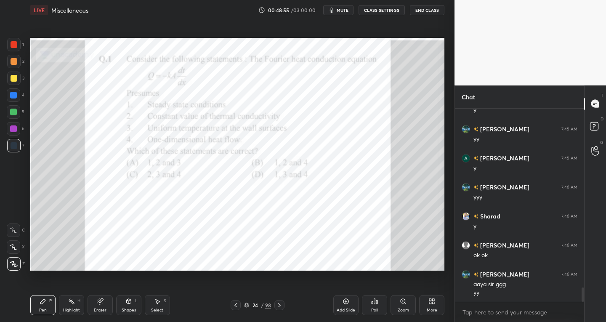
click at [278, 305] on icon at bounding box center [279, 305] width 7 height 7
click at [282, 303] on icon at bounding box center [279, 305] width 7 height 7
click at [284, 301] on div at bounding box center [279, 305] width 10 height 10
click at [285, 301] on div "27 / 98" at bounding box center [258, 305] width 152 height 10
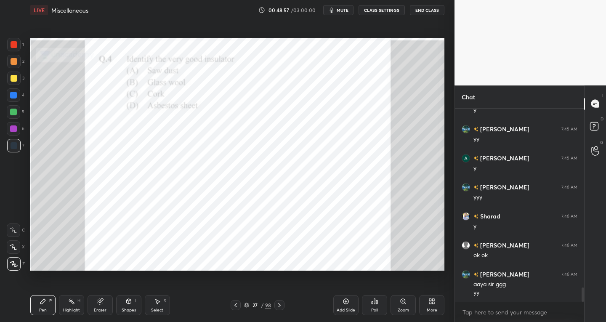
click at [280, 304] on icon at bounding box center [279, 305] width 7 height 7
click at [281, 304] on icon at bounding box center [279, 305] width 7 height 7
click at [282, 304] on icon at bounding box center [279, 305] width 7 height 7
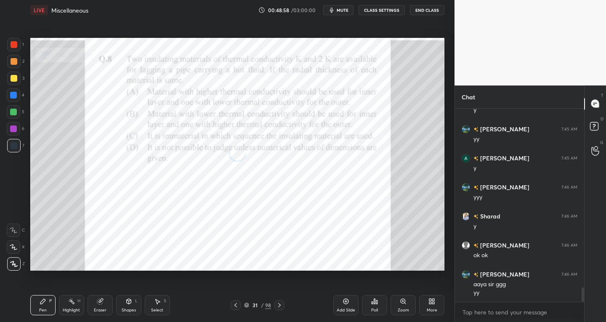
click at [282, 304] on icon at bounding box center [279, 305] width 7 height 7
click at [281, 305] on icon at bounding box center [279, 305] width 7 height 7
click at [280, 305] on icon at bounding box center [279, 305] width 3 height 4
click at [280, 305] on icon at bounding box center [279, 305] width 7 height 7
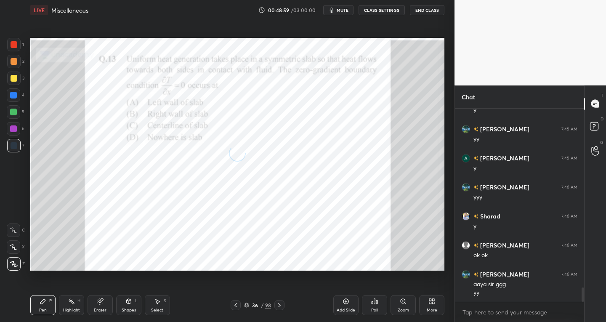
click at [279, 305] on icon at bounding box center [279, 305] width 7 height 7
click at [278, 305] on icon at bounding box center [279, 305] width 7 height 7
click at [279, 305] on icon at bounding box center [279, 305] width 7 height 7
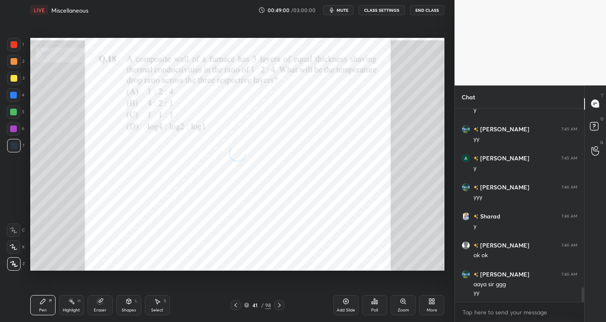
click at [277, 306] on icon at bounding box center [279, 305] width 7 height 7
click at [278, 306] on icon at bounding box center [279, 305] width 7 height 7
click at [277, 306] on icon at bounding box center [279, 305] width 7 height 7
click at [278, 306] on icon at bounding box center [279, 305] width 7 height 7
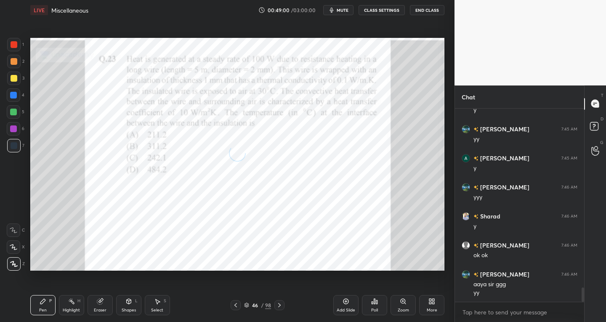
click at [277, 306] on icon at bounding box center [279, 305] width 7 height 7
click at [278, 306] on icon at bounding box center [279, 305] width 7 height 7
click at [277, 306] on icon at bounding box center [279, 305] width 7 height 7
click at [277, 307] on icon at bounding box center [279, 305] width 7 height 7
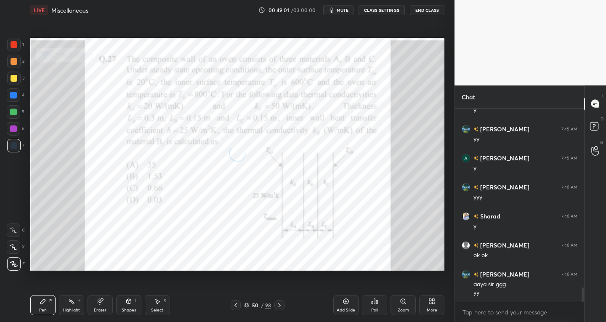
click at [278, 307] on icon at bounding box center [279, 305] width 7 height 7
click at [275, 306] on div at bounding box center [279, 305] width 10 height 10
click at [277, 303] on icon at bounding box center [279, 305] width 7 height 7
click at [277, 304] on icon at bounding box center [279, 305] width 7 height 7
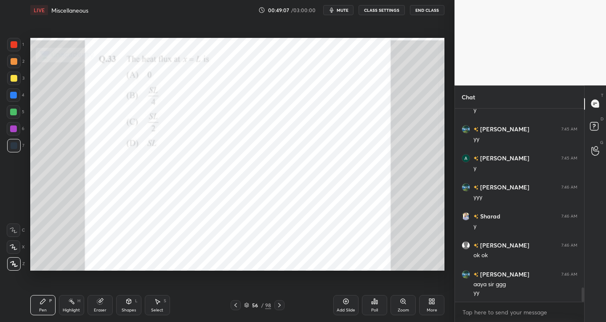
click at [276, 305] on icon at bounding box center [279, 305] width 7 height 7
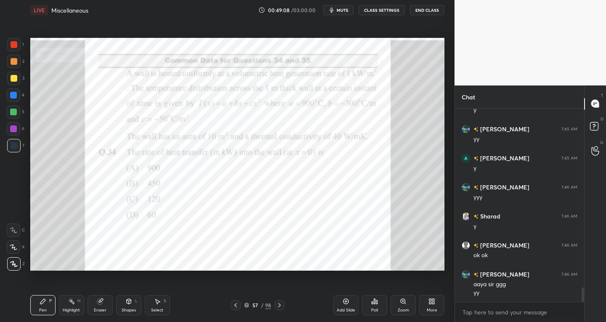
click at [276, 306] on icon at bounding box center [279, 305] width 7 height 7
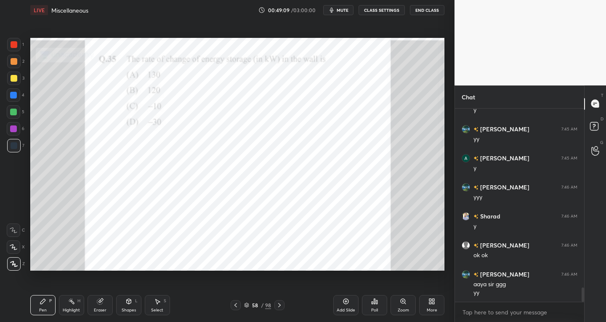
click at [277, 304] on icon at bounding box center [279, 305] width 7 height 7
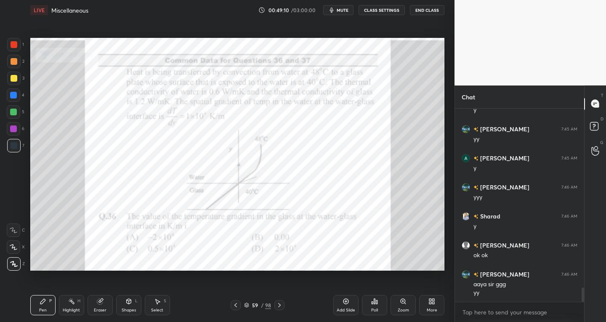
click at [277, 305] on icon at bounding box center [279, 305] width 7 height 7
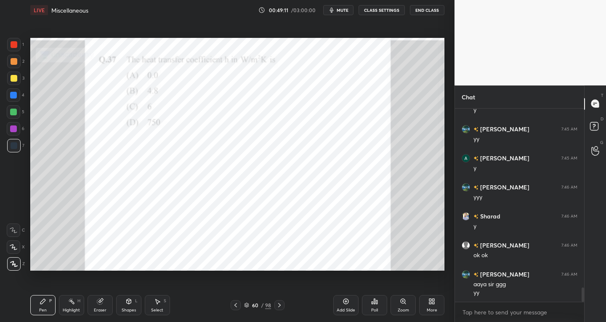
click at [277, 304] on icon at bounding box center [279, 305] width 7 height 7
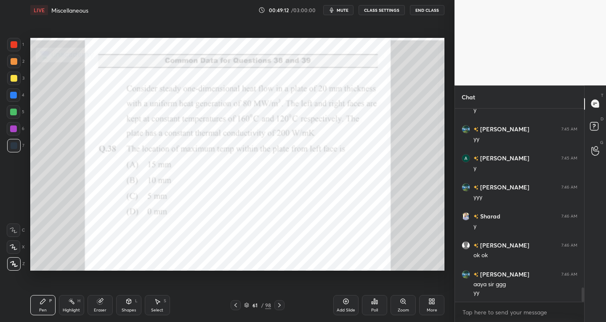
click at [276, 305] on div at bounding box center [279, 305] width 10 height 10
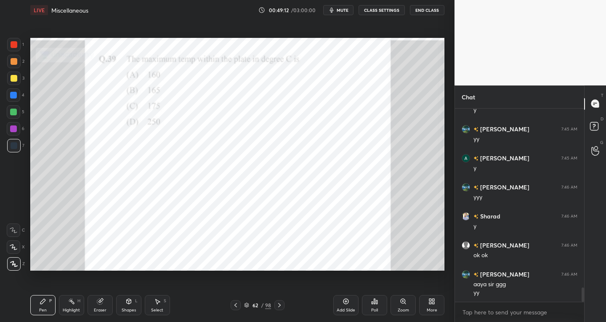
click at [274, 306] on div at bounding box center [279, 305] width 10 height 10
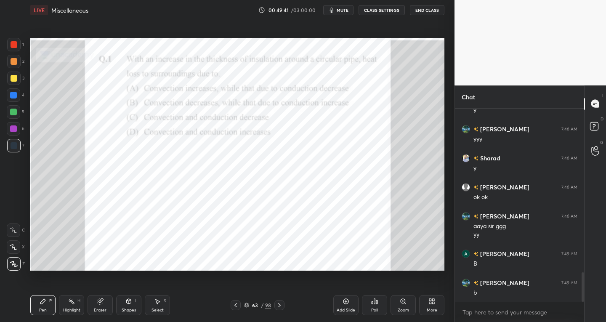
scroll to position [1114, 0]
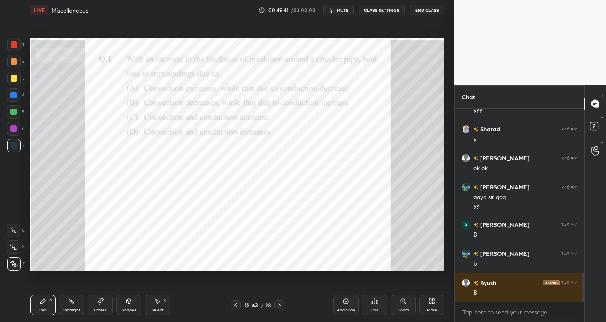
click at [104, 308] on div "Eraser" at bounding box center [100, 310] width 13 height 4
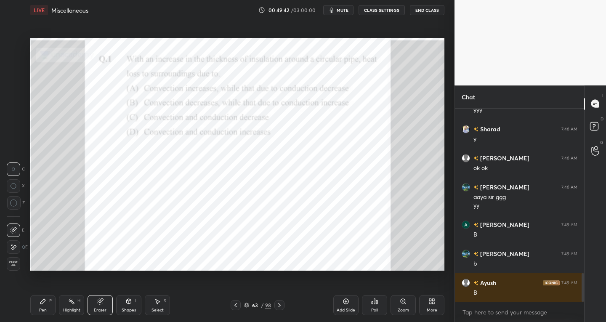
scroll to position [1143, 0]
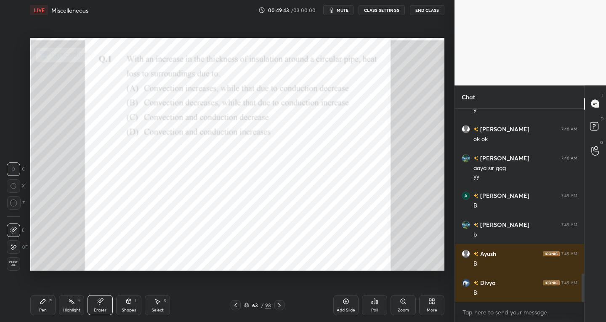
click at [46, 309] on div "Pen" at bounding box center [43, 310] width 8 height 4
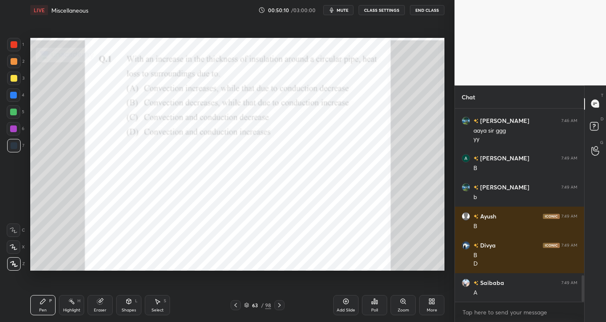
scroll to position [1209, 0]
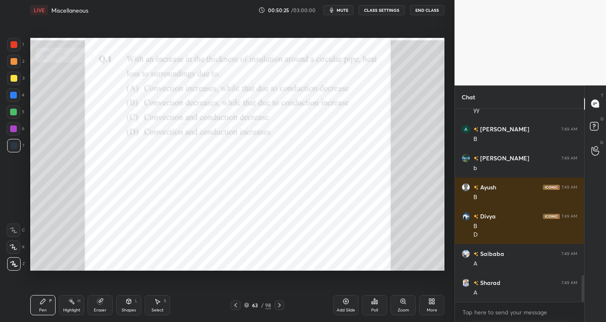
click at [14, 45] on div at bounding box center [14, 44] width 7 height 7
click at [14, 143] on div at bounding box center [14, 145] width 7 height 7
click at [17, 47] on div at bounding box center [13, 44] width 13 height 13
click at [10, 148] on div at bounding box center [13, 145] width 13 height 13
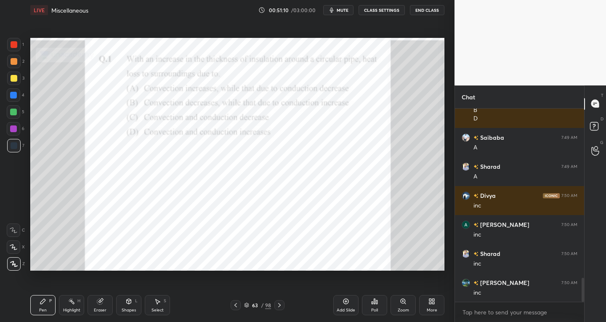
scroll to position [1354, 0]
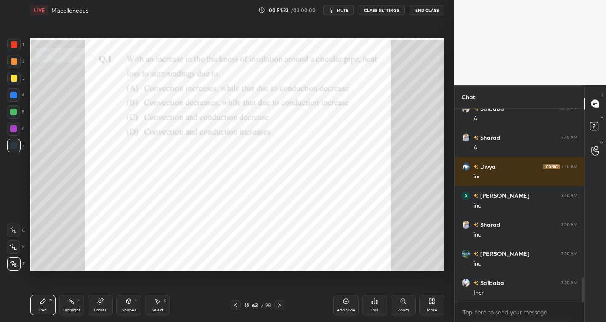
click at [15, 79] on div at bounding box center [14, 78] width 7 height 7
click at [11, 150] on div at bounding box center [13, 145] width 13 height 13
click at [11, 80] on div at bounding box center [14, 78] width 7 height 7
click at [11, 146] on div at bounding box center [14, 145] width 7 height 7
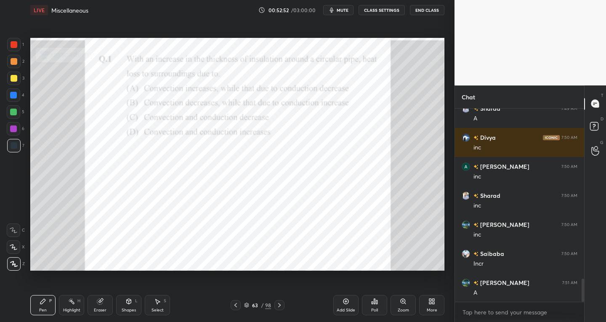
scroll to position [1412, 0]
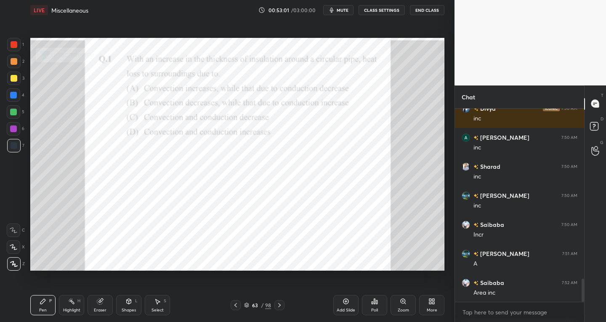
click at [278, 308] on div at bounding box center [279, 305] width 10 height 10
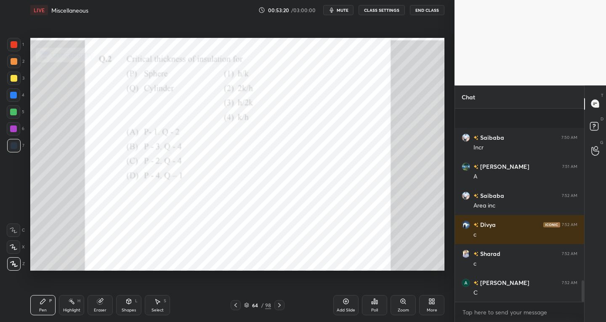
scroll to position [1558, 0]
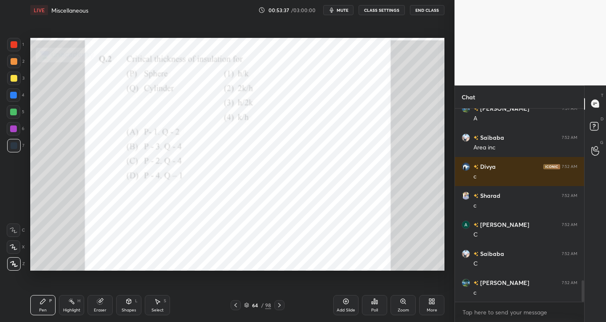
click at [17, 84] on div at bounding box center [13, 78] width 13 height 13
click at [13, 48] on div at bounding box center [13, 44] width 13 height 13
click at [21, 147] on div "7" at bounding box center [15, 145] width 17 height 13
click at [277, 306] on icon at bounding box center [279, 305] width 7 height 7
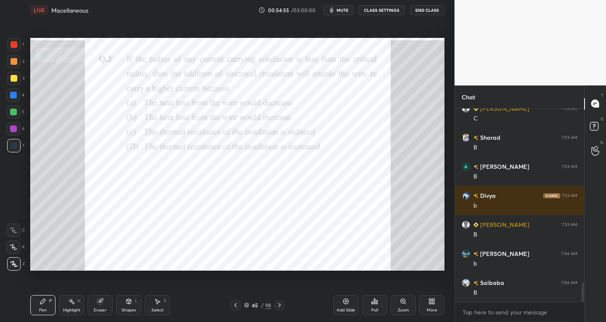
scroll to position [1790, 0]
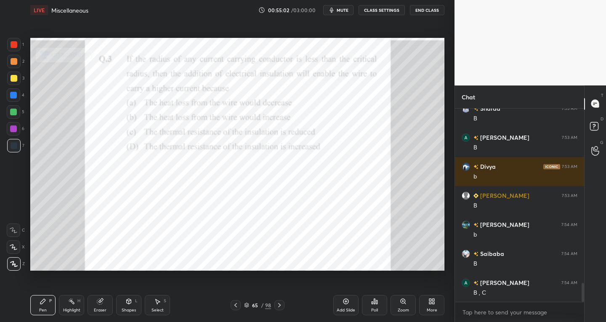
click at [129, 310] on div "Shapes" at bounding box center [129, 310] width 14 height 4
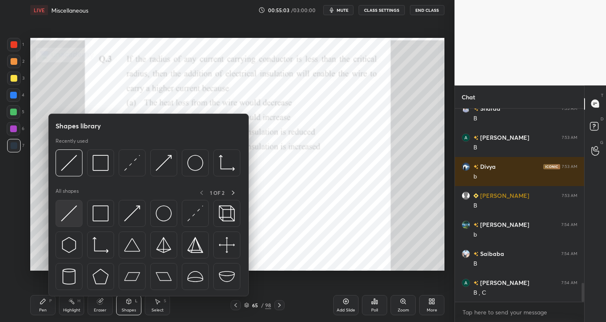
click at [65, 215] on img at bounding box center [69, 213] width 16 height 16
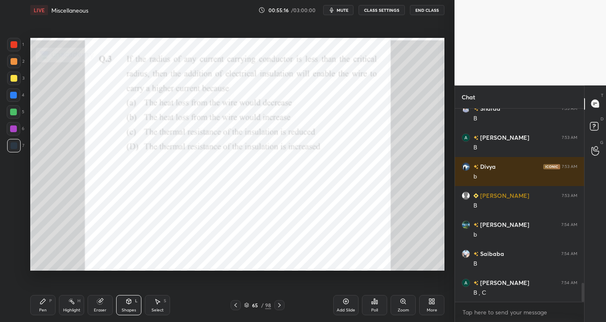
click at [103, 310] on div "Eraser" at bounding box center [100, 310] width 13 height 4
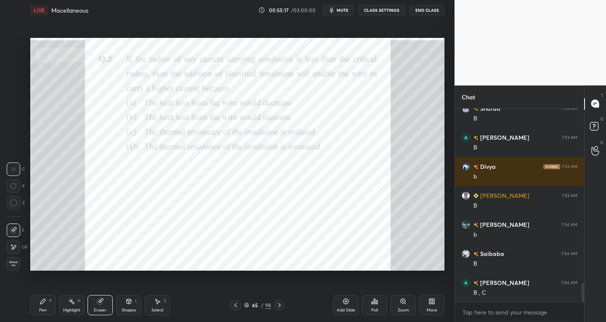
click at [13, 227] on icon at bounding box center [13, 230] width 7 height 7
click at [47, 303] on div "Pen P" at bounding box center [42, 305] width 25 height 20
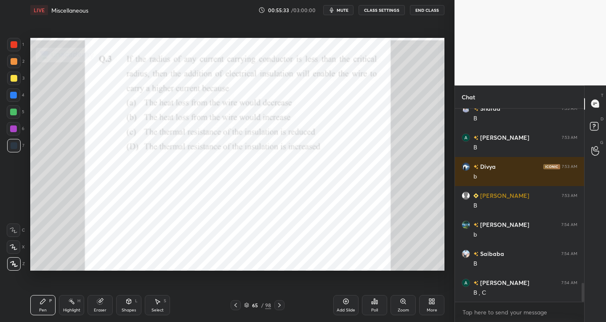
click at [130, 298] on icon at bounding box center [128, 301] width 7 height 7
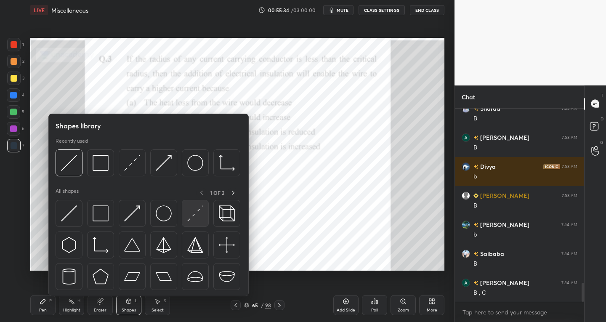
click at [191, 215] on img at bounding box center [195, 213] width 16 height 16
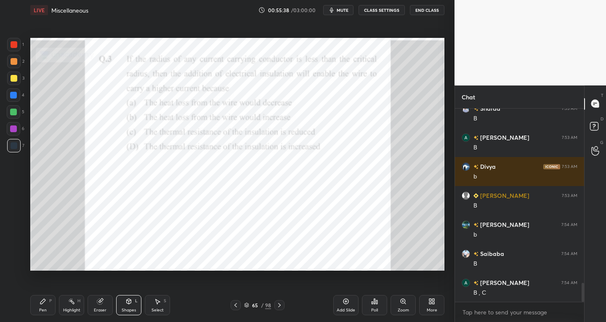
click at [97, 309] on div "Eraser" at bounding box center [100, 310] width 13 height 4
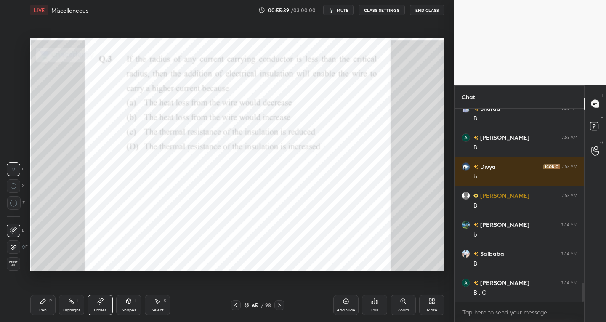
click at [14, 230] on icon at bounding box center [14, 229] width 5 height 4
click at [44, 308] on div "Pen" at bounding box center [43, 310] width 8 height 4
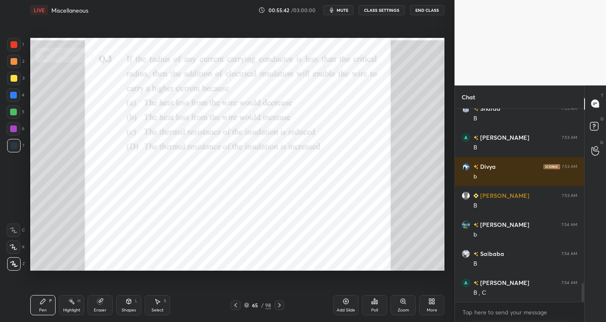
click at [97, 307] on div "Eraser" at bounding box center [100, 305] width 25 height 20
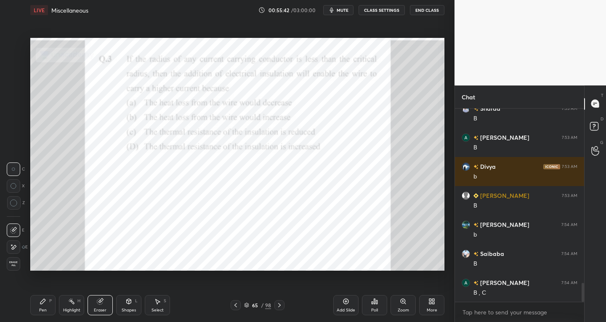
click at [15, 231] on icon at bounding box center [13, 230] width 7 height 7
click at [48, 310] on div "Pen P" at bounding box center [42, 305] width 25 height 20
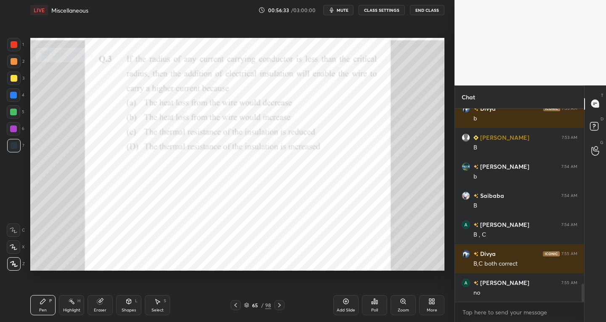
scroll to position [1877, 0]
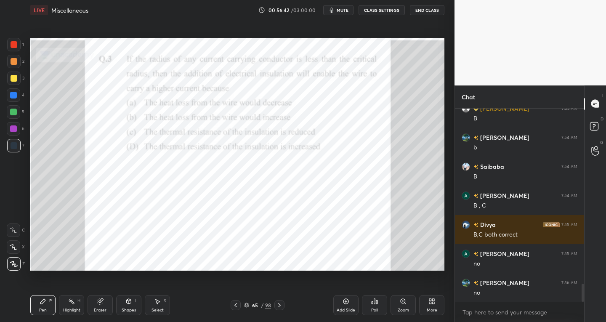
click at [102, 311] on div "Eraser" at bounding box center [100, 310] width 13 height 4
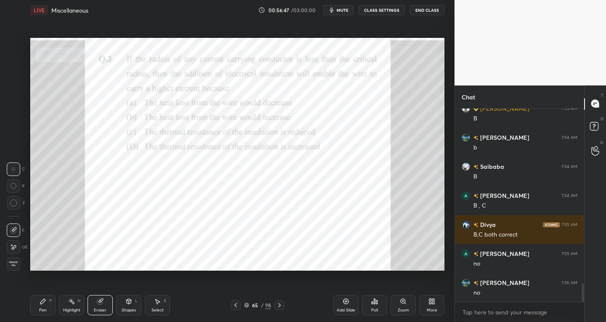
click at [49, 308] on div "Pen P" at bounding box center [42, 305] width 25 height 20
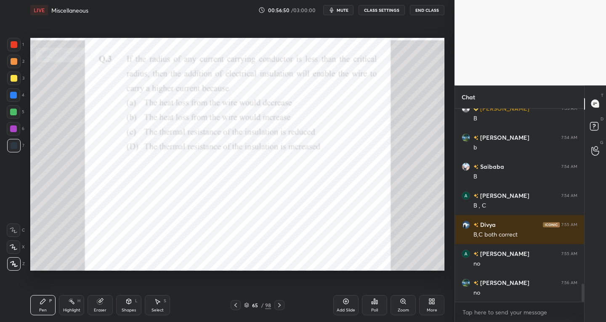
click at [44, 303] on icon at bounding box center [43, 301] width 7 height 7
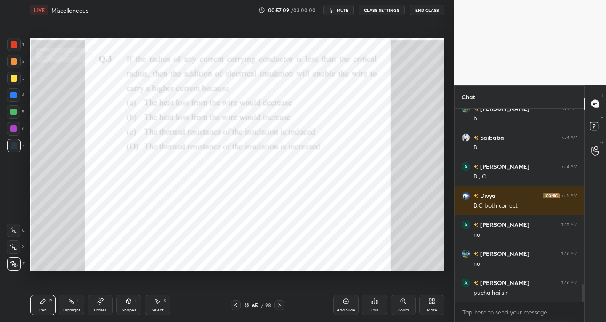
click at [15, 44] on div at bounding box center [14, 44] width 7 height 7
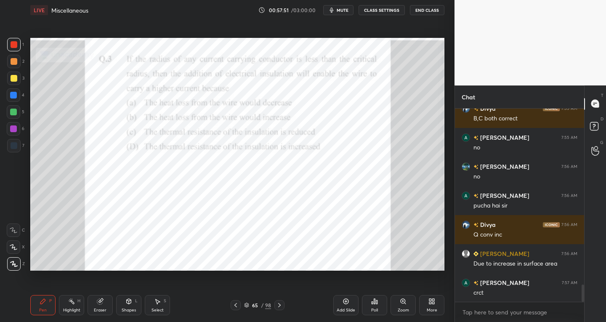
scroll to position [2022, 0]
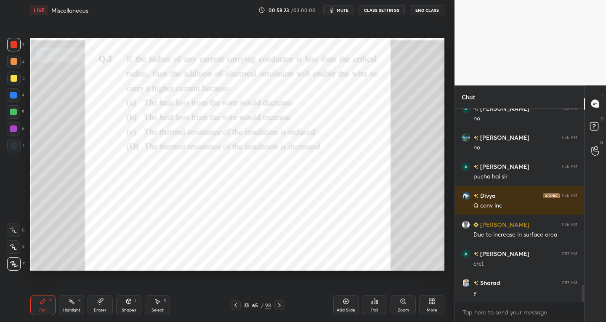
click at [15, 150] on div at bounding box center [13, 145] width 13 height 13
click at [13, 45] on div at bounding box center [14, 44] width 7 height 7
click at [14, 146] on div at bounding box center [14, 145] width 7 height 7
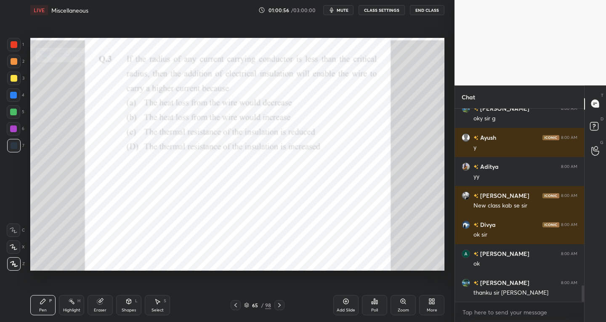
scroll to position [2082, 0]
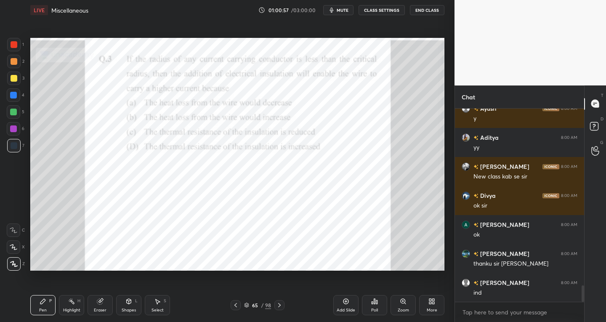
click at [423, 10] on button "End Class" at bounding box center [427, 10] width 35 height 10
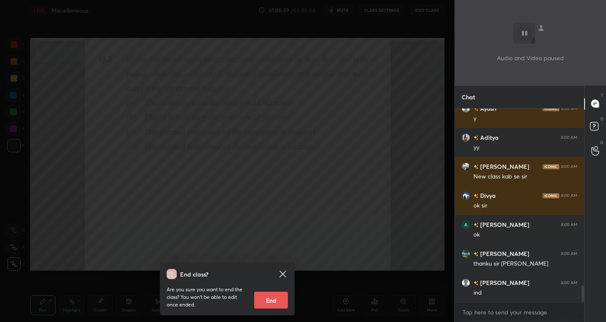
click at [282, 271] on icon at bounding box center [283, 274] width 10 height 10
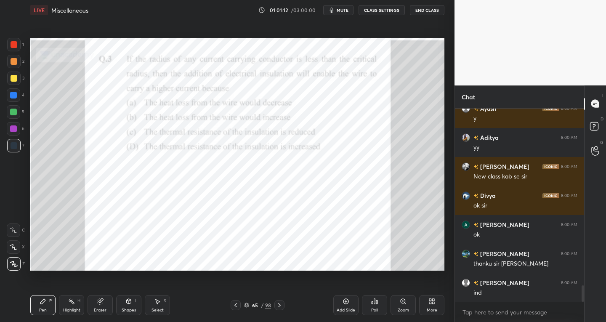
click at [425, 11] on button "End Class" at bounding box center [427, 10] width 35 height 10
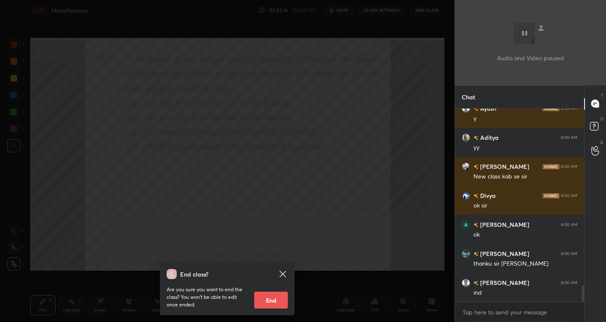
scroll to position [2111, 0]
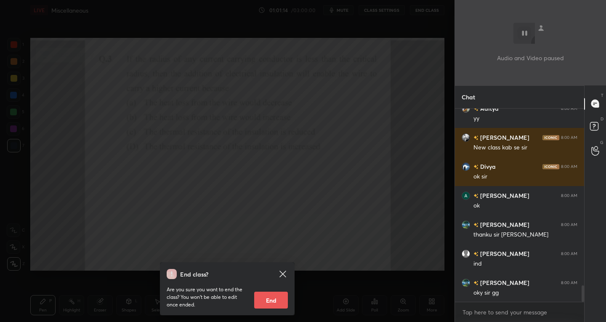
click at [267, 302] on button "End" at bounding box center [271, 300] width 34 height 17
type textarea "x"
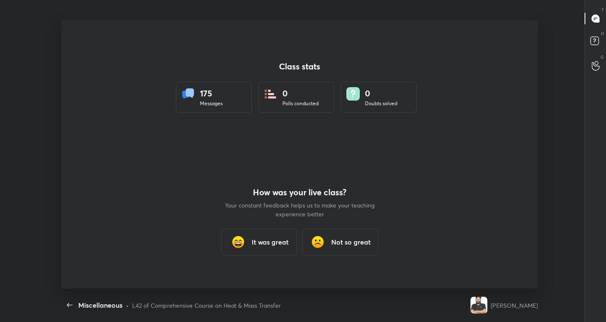
scroll to position [0, 0]
click at [270, 244] on h3 "It was great" at bounding box center [270, 242] width 37 height 10
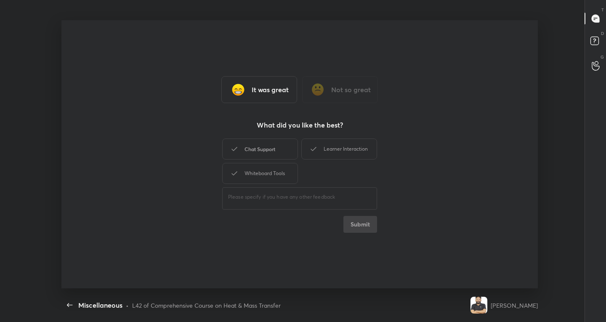
click at [247, 154] on div "Chat Support" at bounding box center [260, 148] width 76 height 21
click at [242, 176] on div "Whiteboard Tools" at bounding box center [260, 173] width 76 height 21
click at [350, 152] on div "Learner Interaction" at bounding box center [339, 148] width 76 height 21
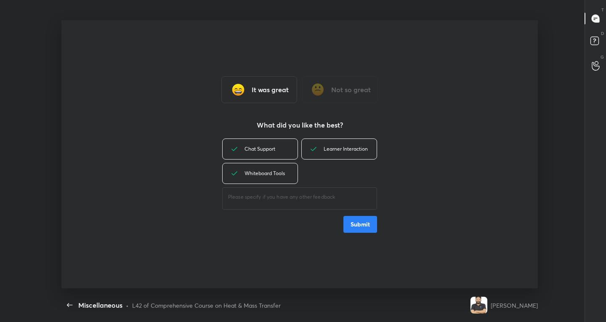
click at [363, 227] on button "Submit" at bounding box center [360, 224] width 34 height 17
